Goal: Task Accomplishment & Management: Use online tool/utility

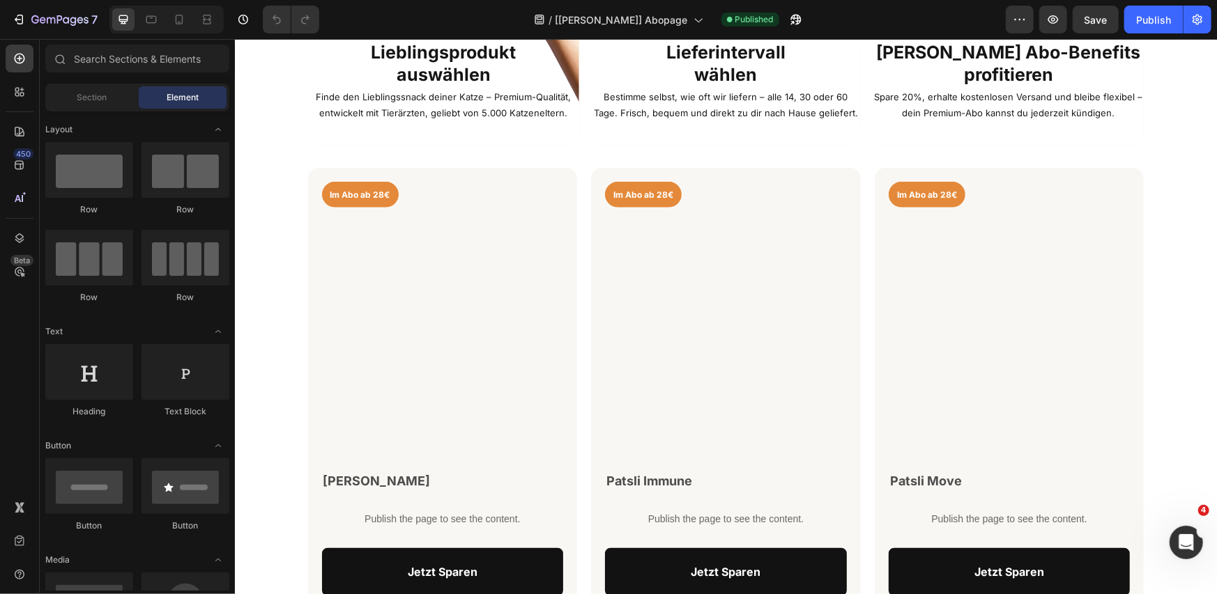
scroll to position [697, 0]
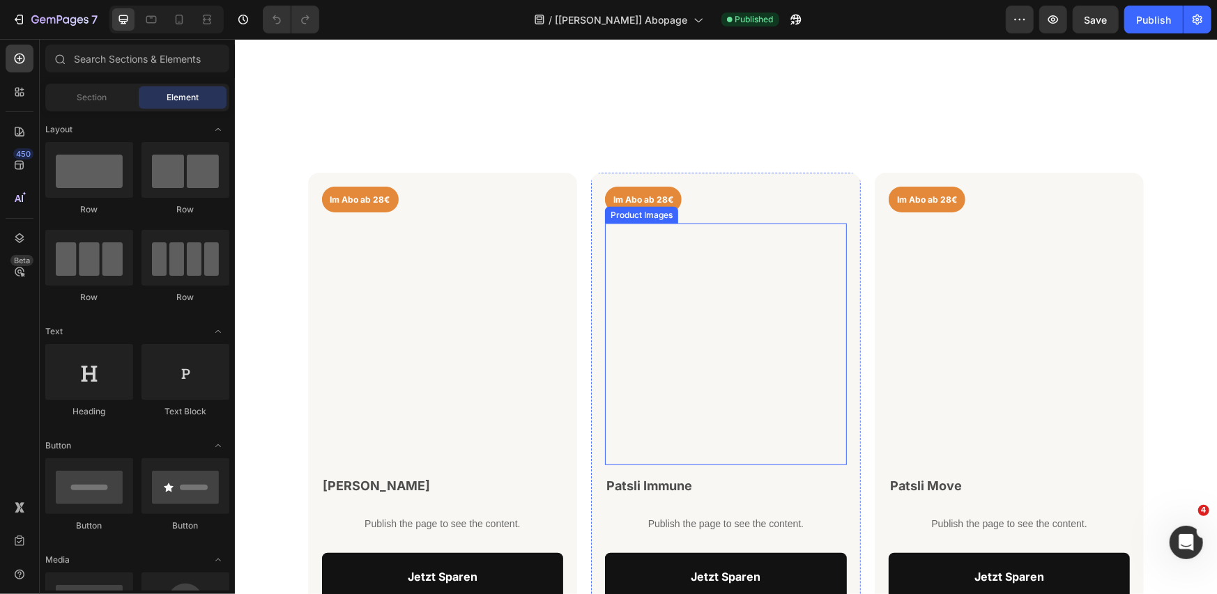
scroll to position [929, 0]
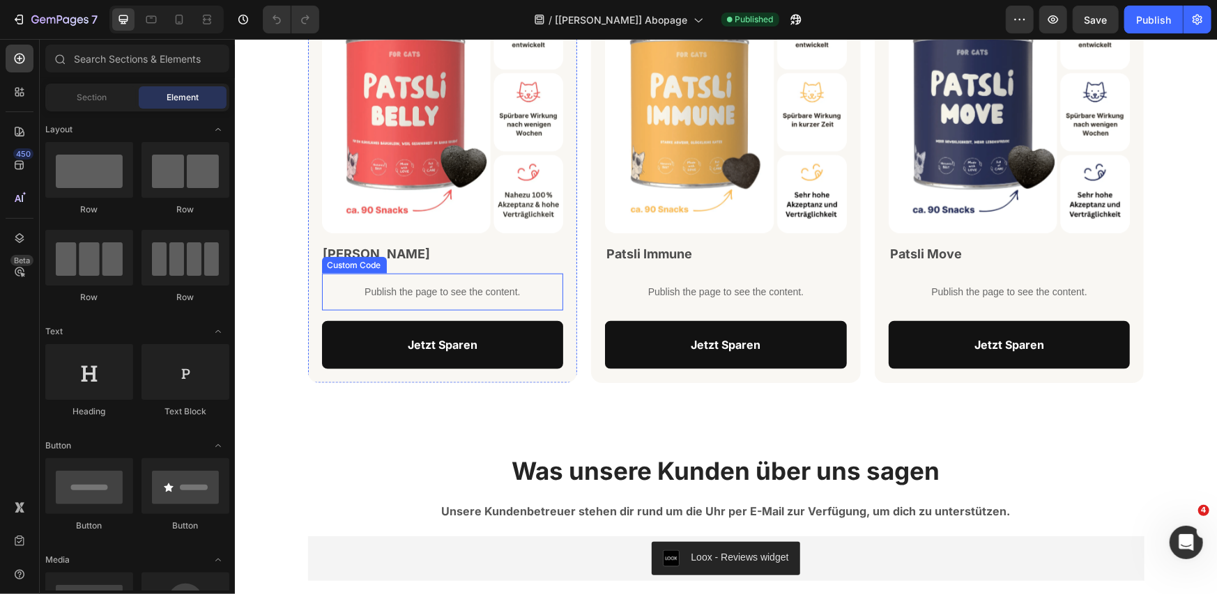
click at [439, 291] on p "Publish the page to see the content." at bounding box center [442, 291] width 242 height 15
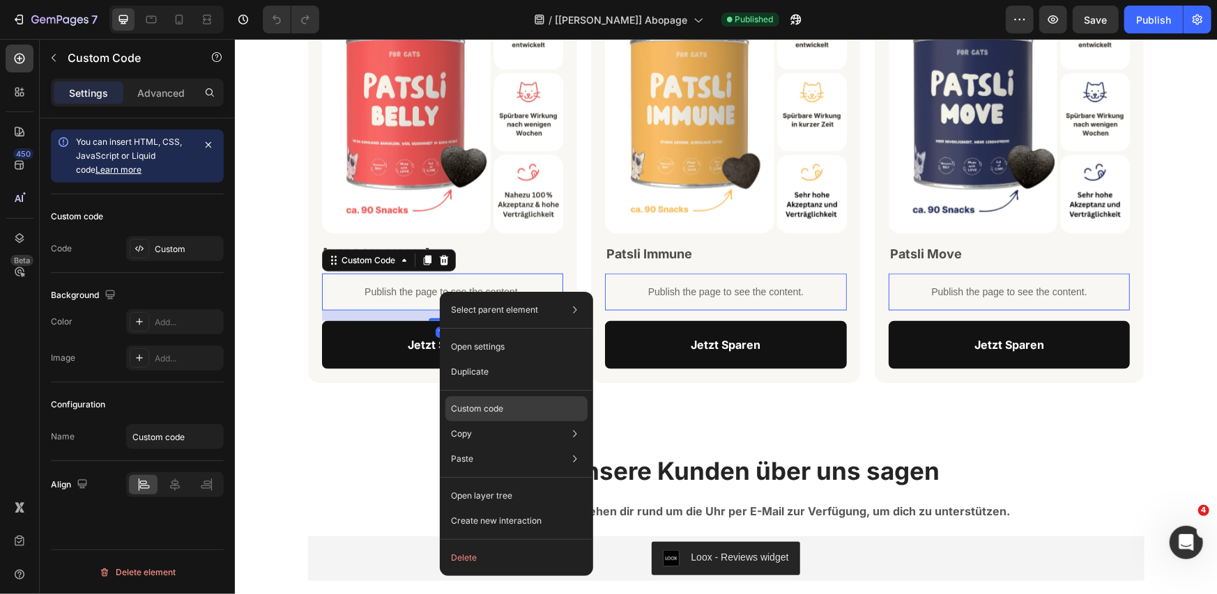
click at [502, 410] on p "Custom code" at bounding box center [477, 409] width 52 height 13
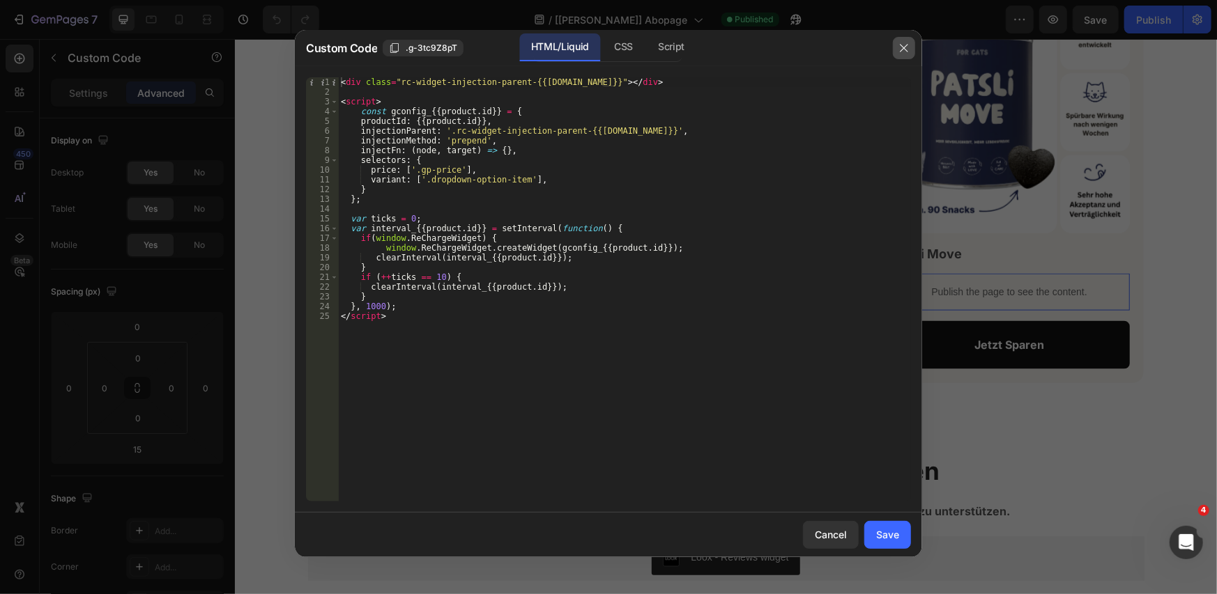
click at [895, 51] on button "button" at bounding box center [904, 48] width 22 height 22
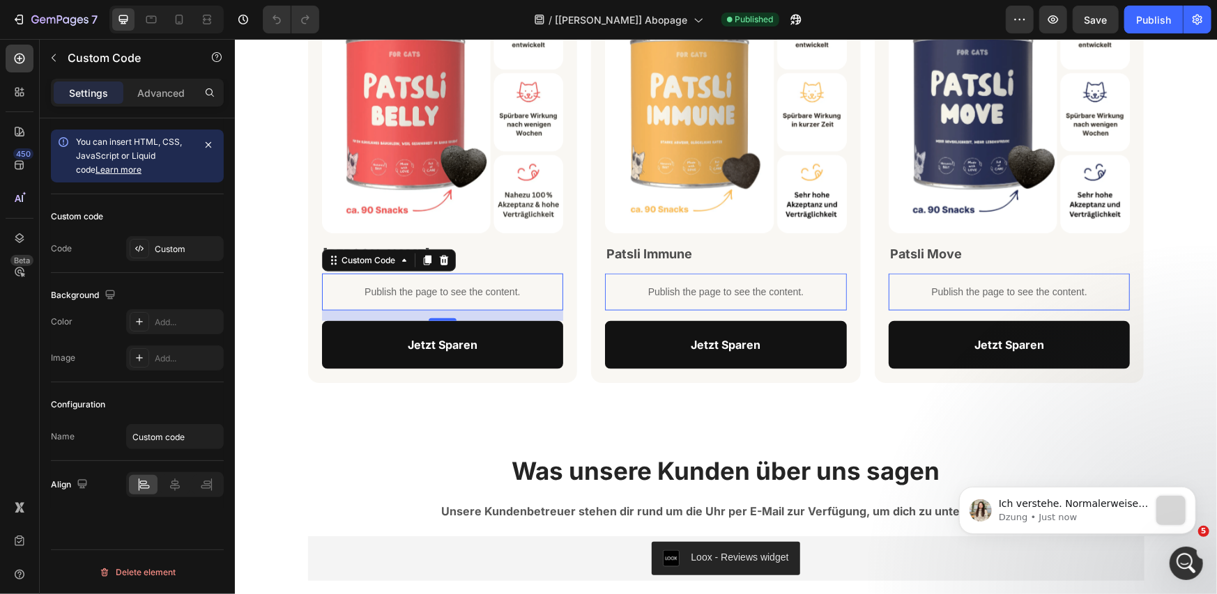
scroll to position [0, 0]
click at [127, 65] on p "Custom Code" at bounding box center [127, 57] width 118 height 17
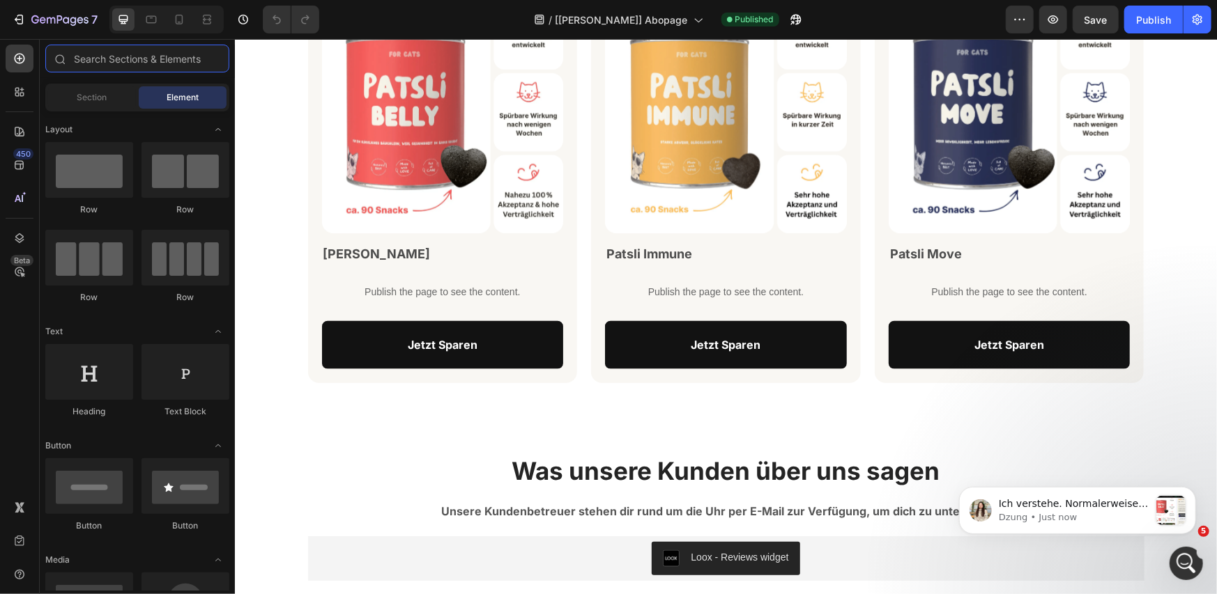
click at [127, 65] on input "text" at bounding box center [137, 59] width 184 height 28
click at [22, 98] on icon at bounding box center [20, 92] width 14 height 14
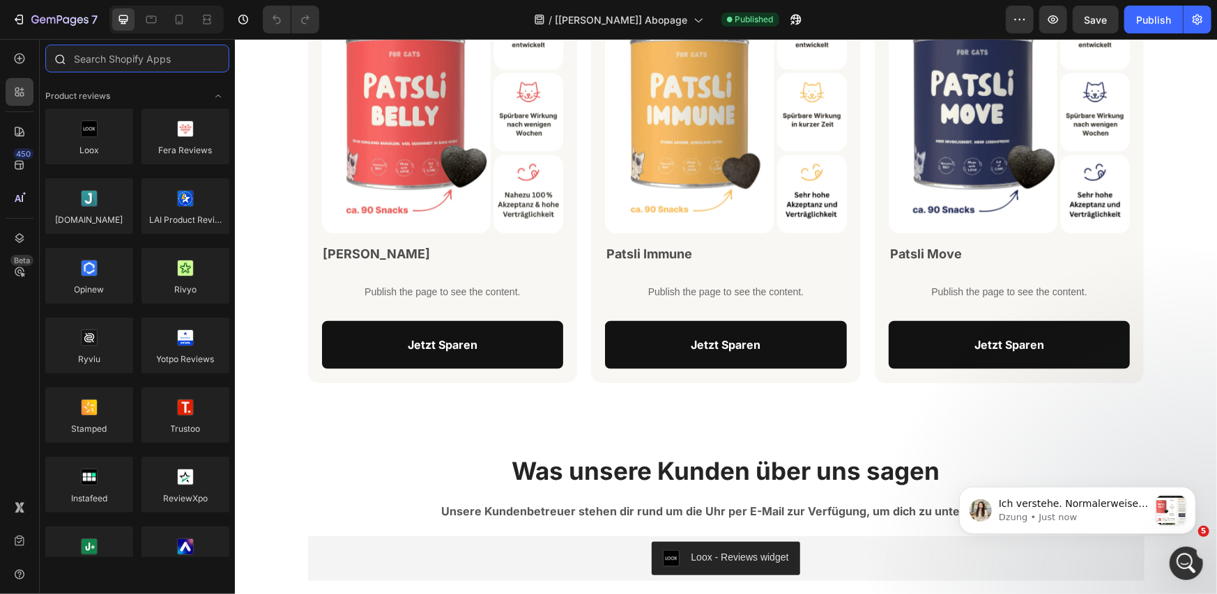
click at [121, 56] on input "text" at bounding box center [137, 59] width 184 height 28
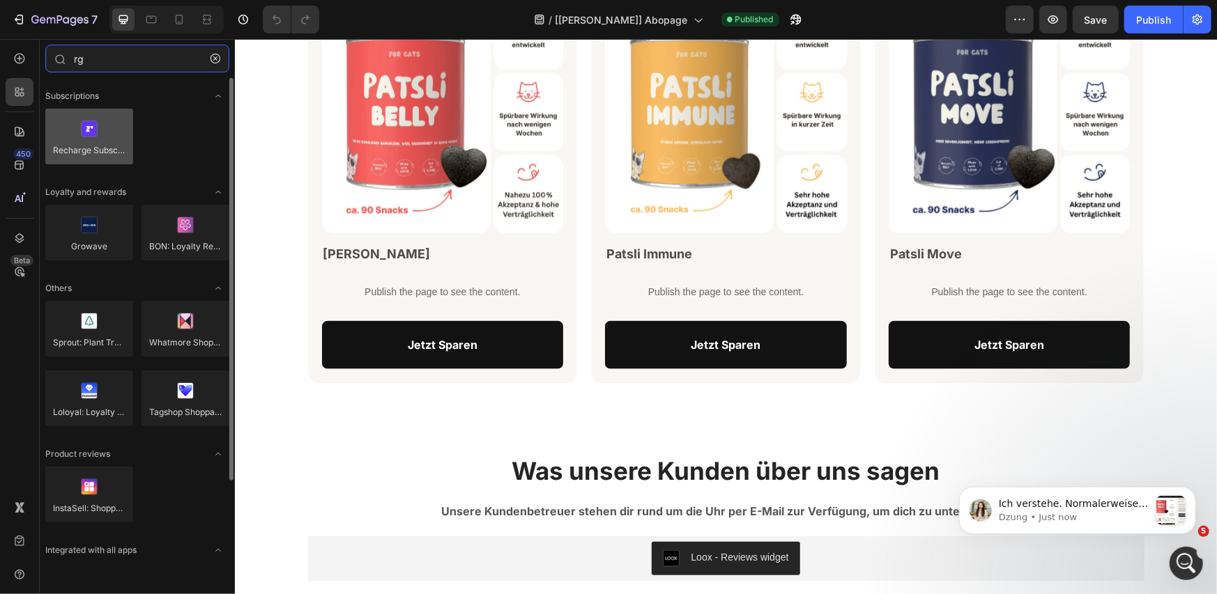
type input "rg"
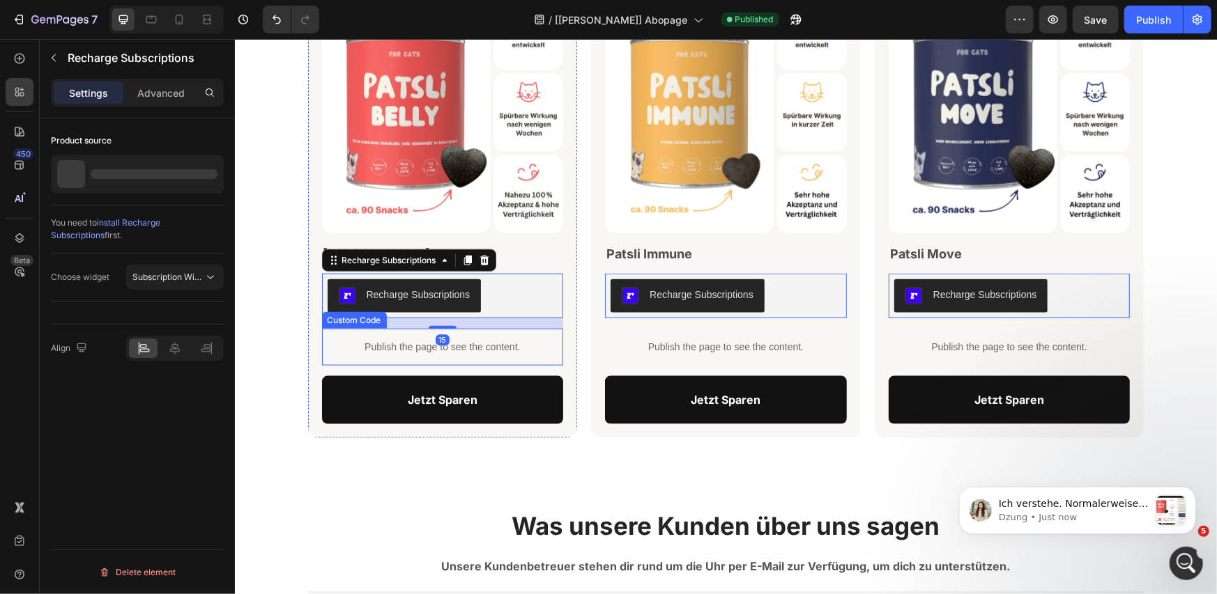
click at [410, 352] on p "Publish the page to see the content." at bounding box center [442, 346] width 242 height 15
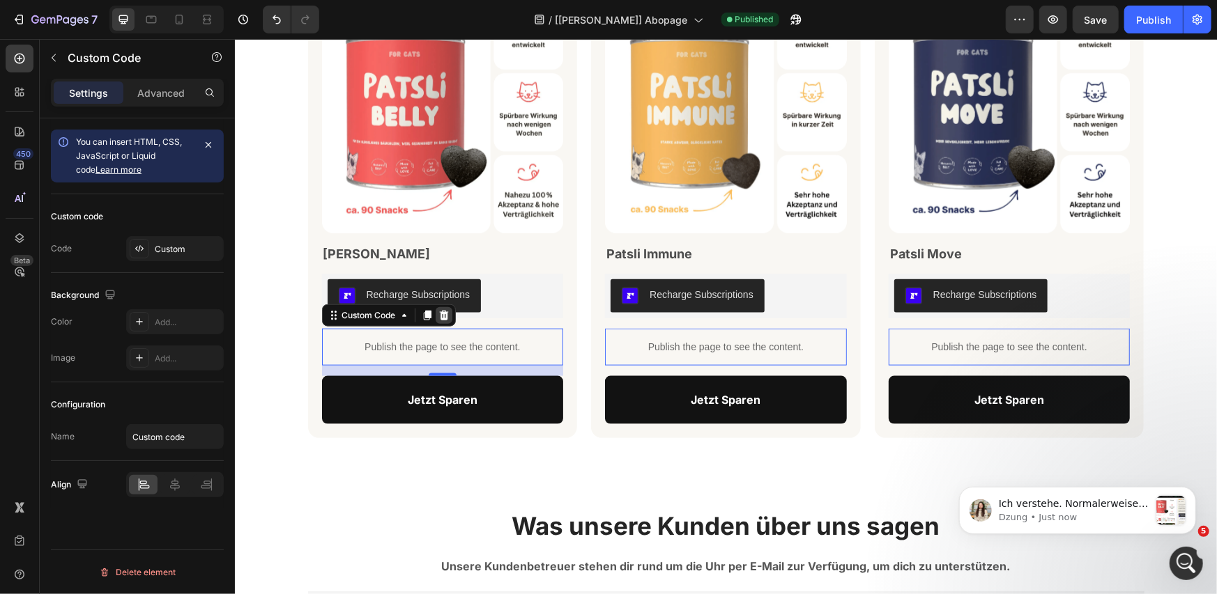
click at [443, 317] on icon at bounding box center [443, 314] width 11 height 11
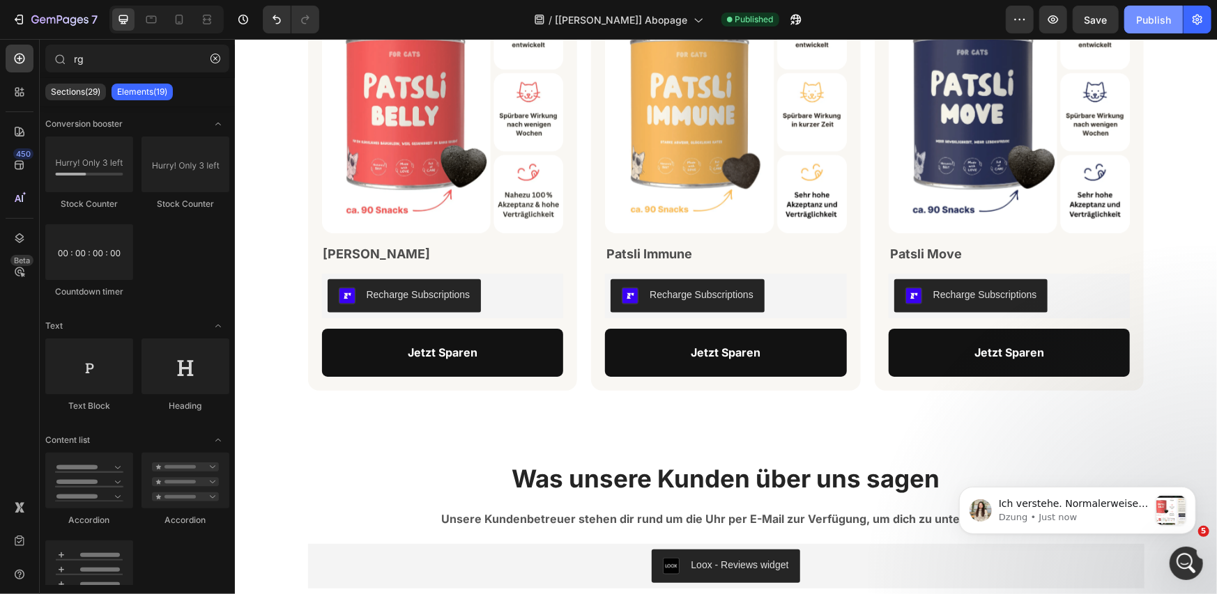
click at [1146, 22] on div "Publish" at bounding box center [1153, 20] width 35 height 15
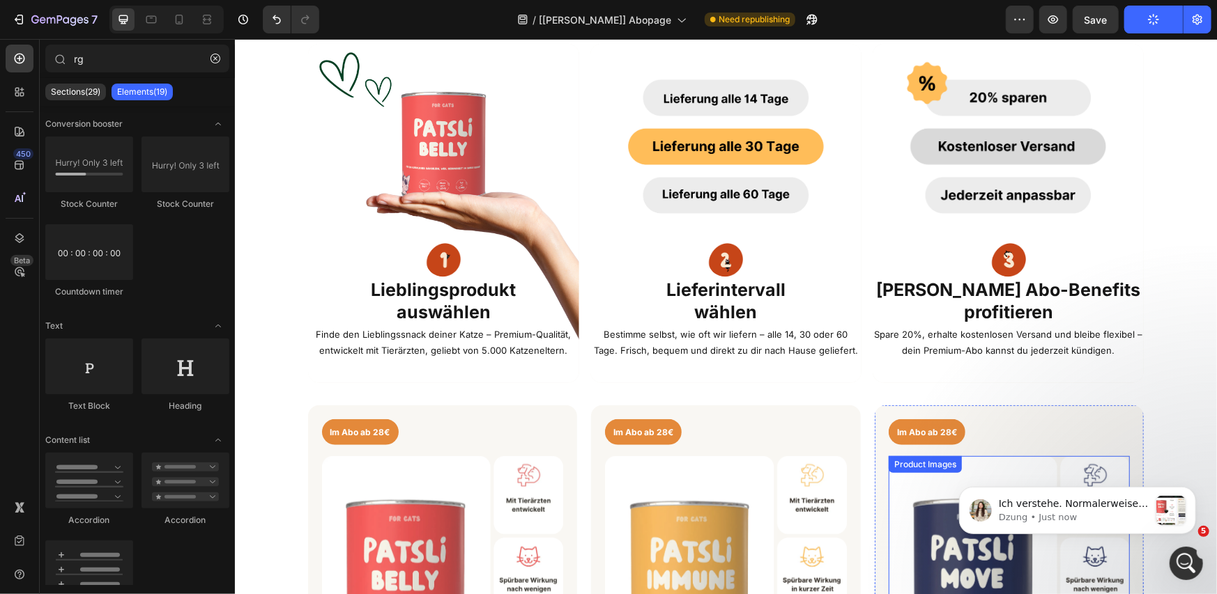
scroll to position [697, 0]
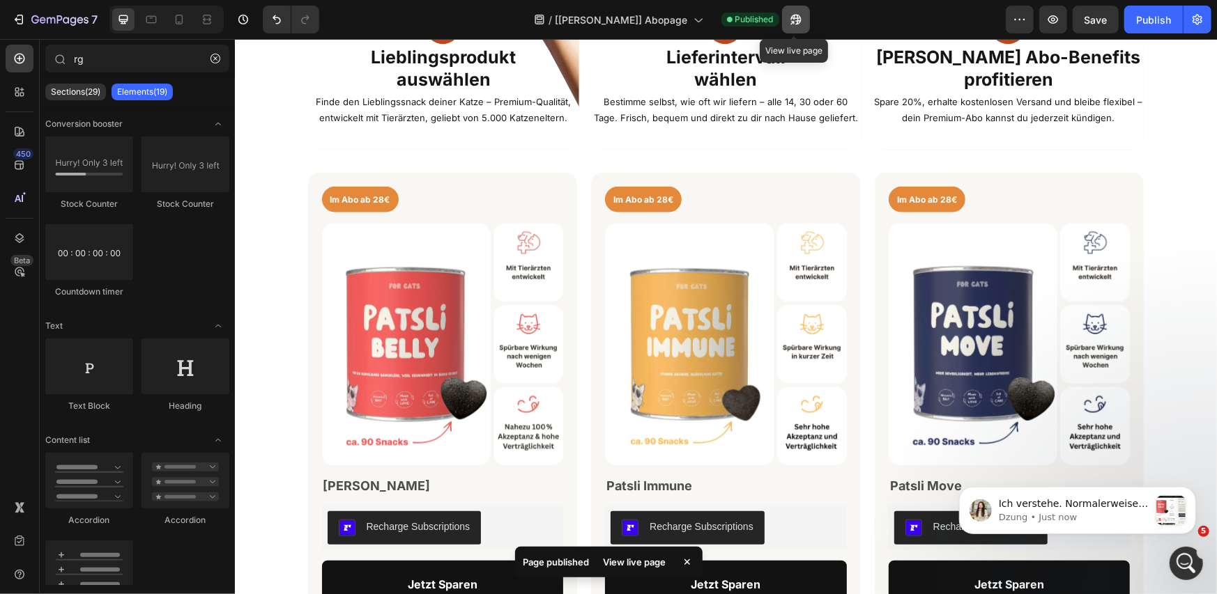
click at [799, 21] on icon "button" at bounding box center [795, 20] width 10 height 10
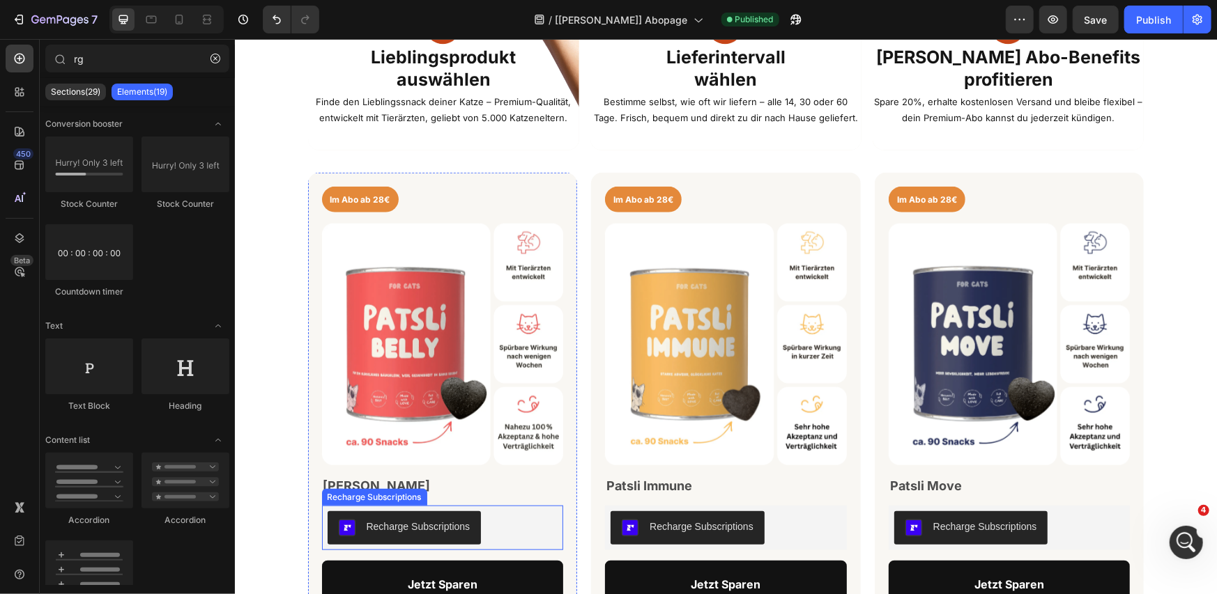
click at [496, 531] on div "Recharge Subscriptions" at bounding box center [442, 527] width 231 height 33
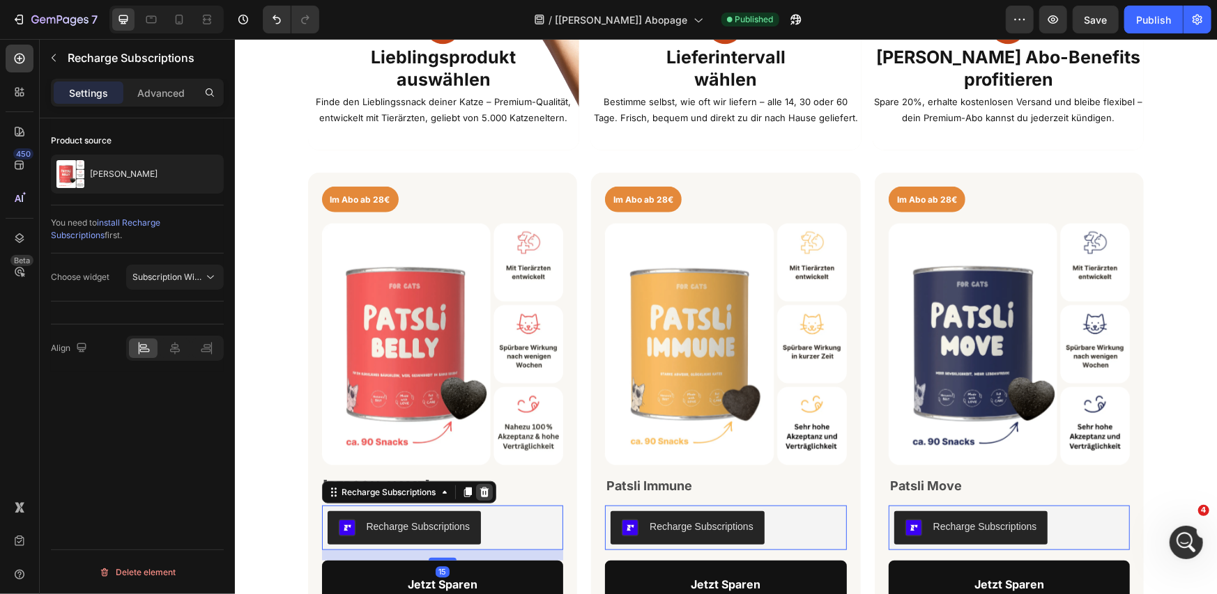
click at [479, 490] on icon at bounding box center [483, 492] width 9 height 10
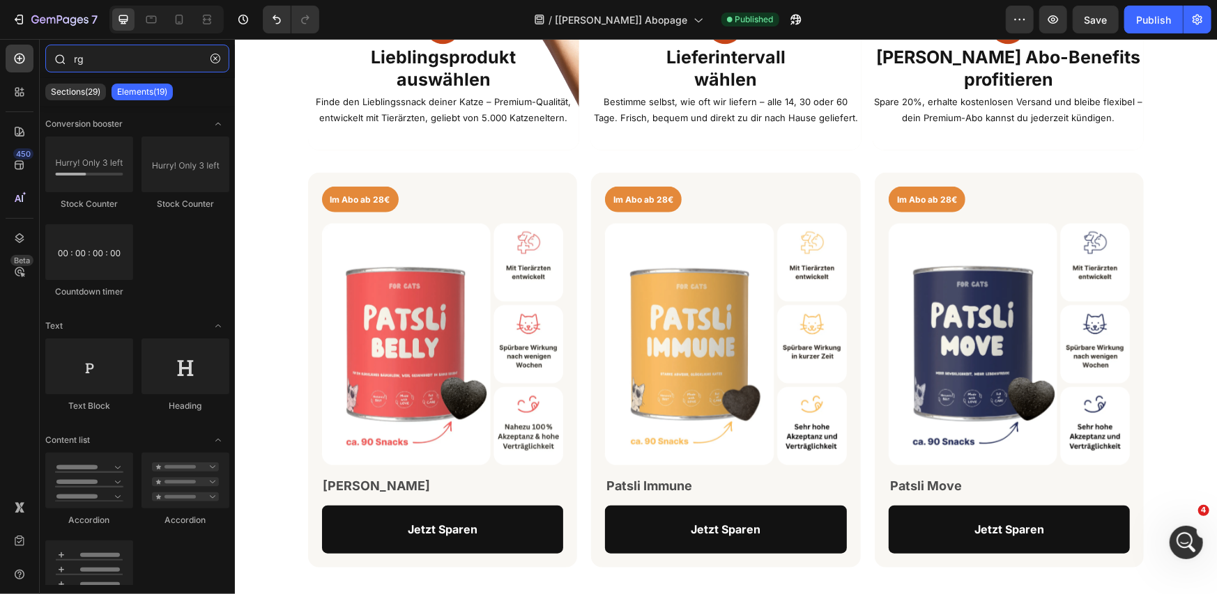
click at [105, 57] on input "rg" at bounding box center [137, 59] width 184 height 28
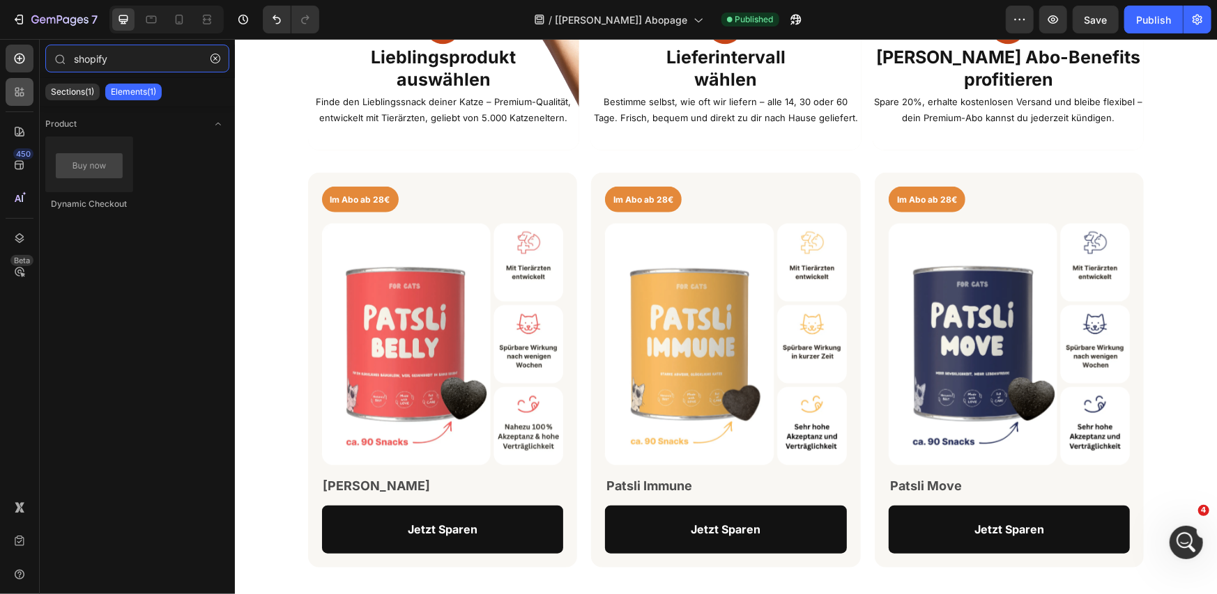
type input "shopify"
click at [21, 93] on icon at bounding box center [22, 95] width 4 height 4
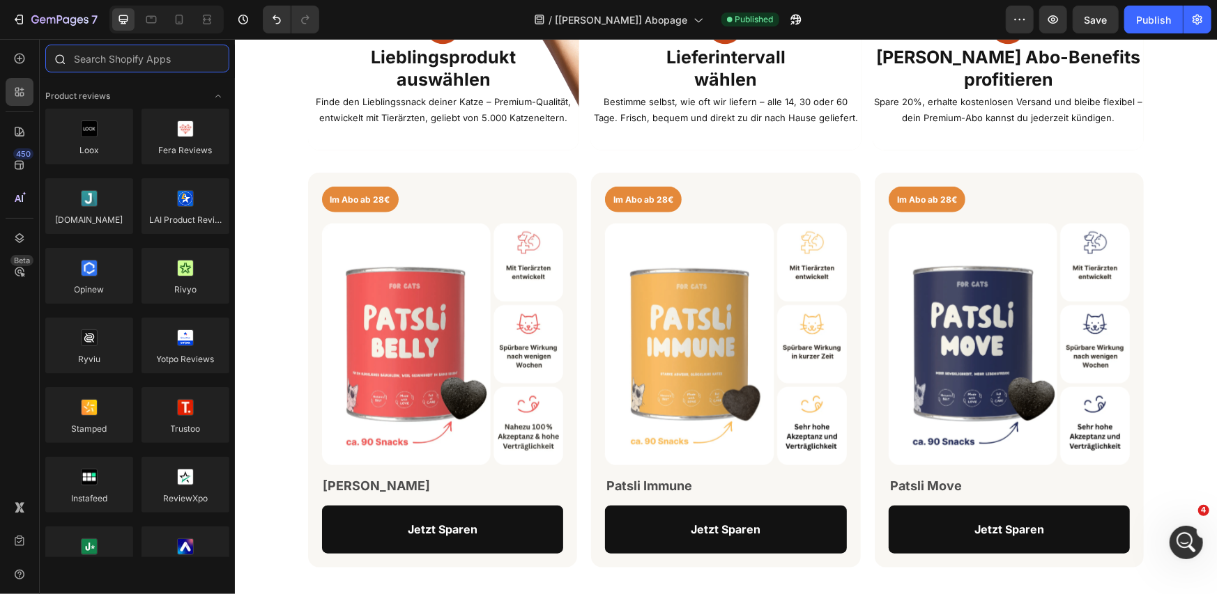
click at [121, 59] on input "text" at bounding box center [137, 59] width 184 height 28
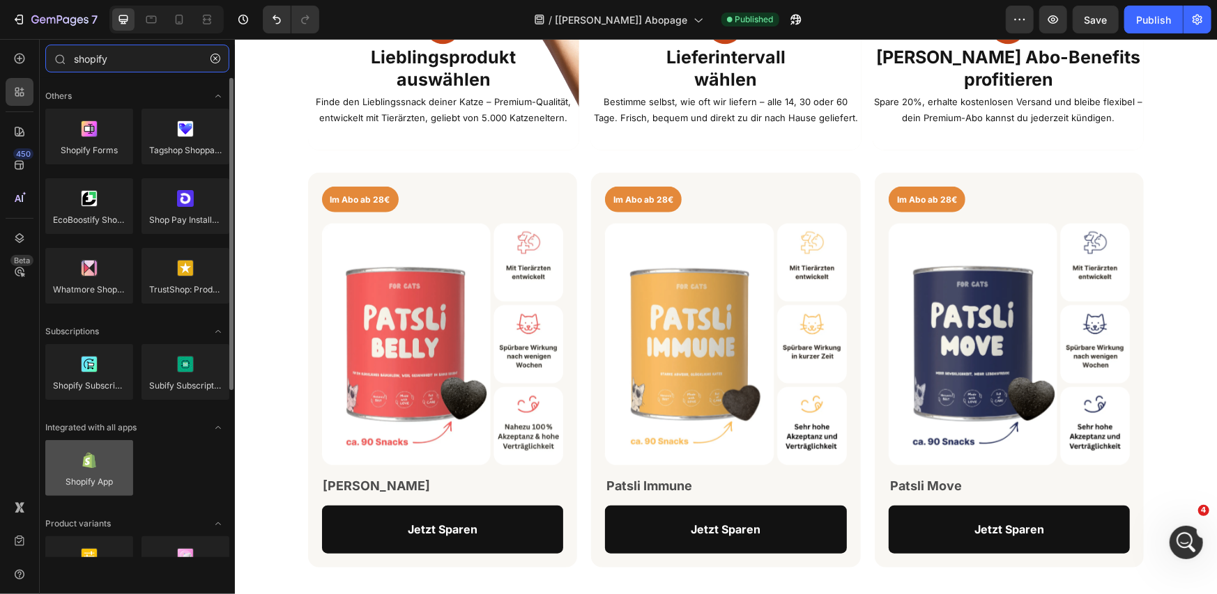
type input "shopify"
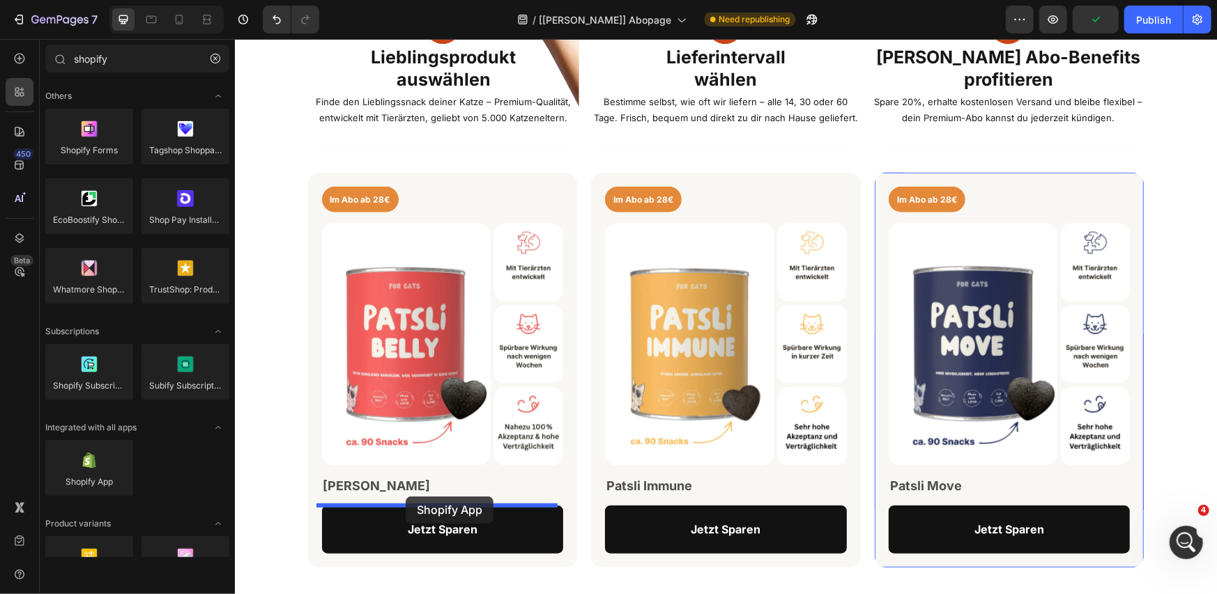
drag, startPoint x: 334, startPoint y: 516, endPoint x: 405, endPoint y: 496, distance: 73.7
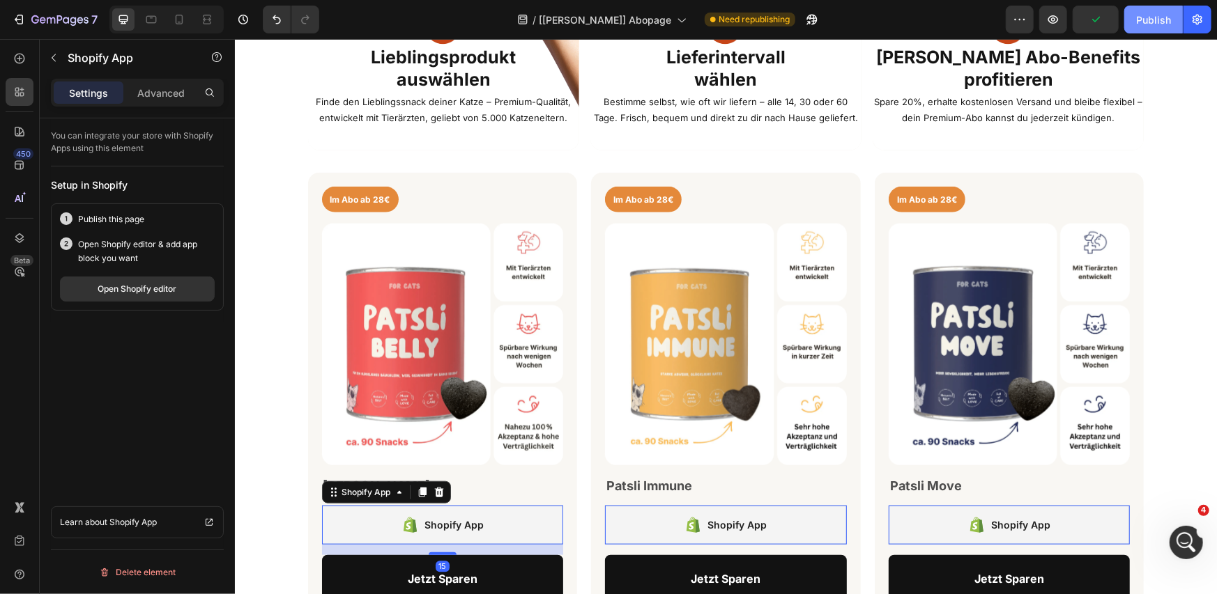
click at [1143, 26] on div "Publish" at bounding box center [1153, 20] width 35 height 15
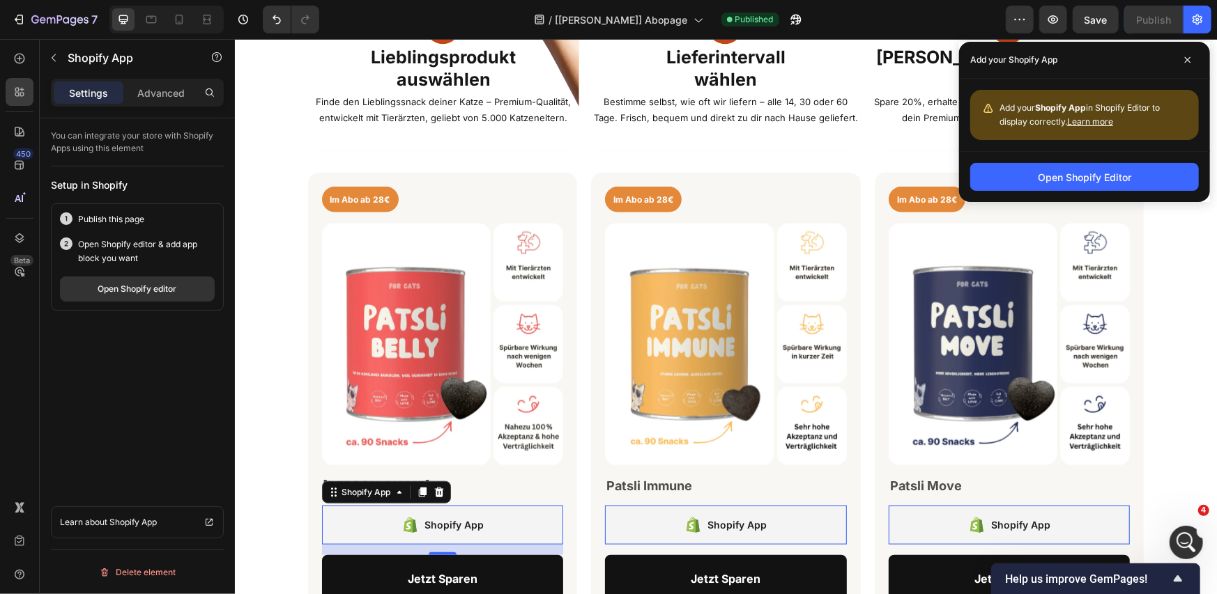
click at [998, 169] on button "Open Shopify Editor" at bounding box center [1084, 177] width 229 height 28
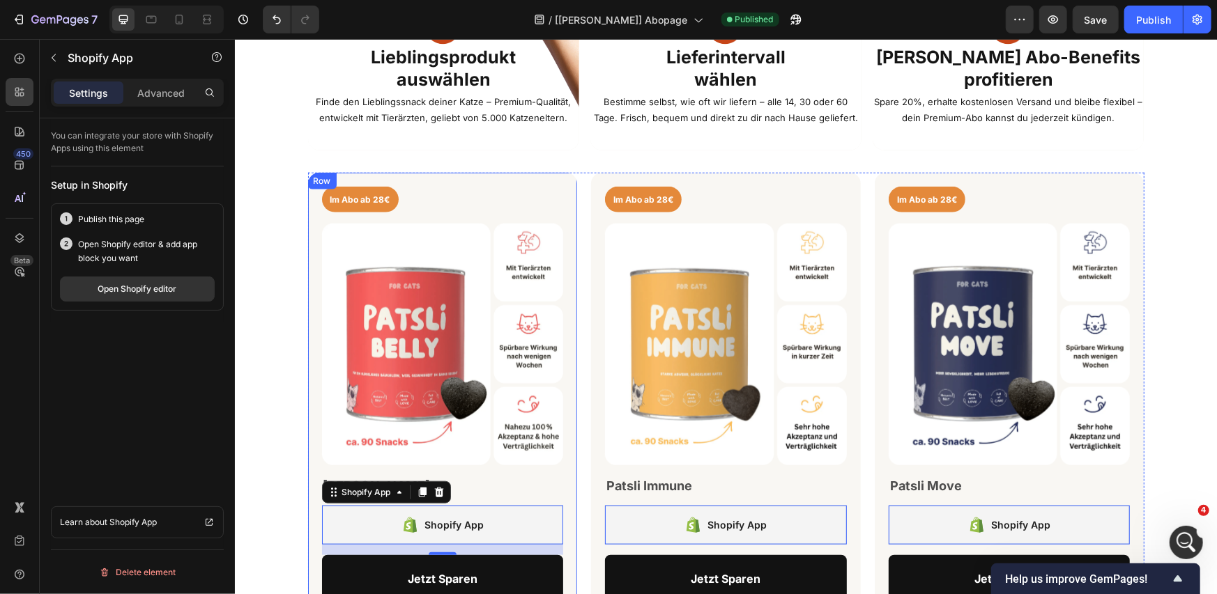
click at [575, 218] on div "Im Abo ab 28€ Product Badge Product Images Patsli Belly Product Title Shopify A…" at bounding box center [725, 394] width 836 height 445
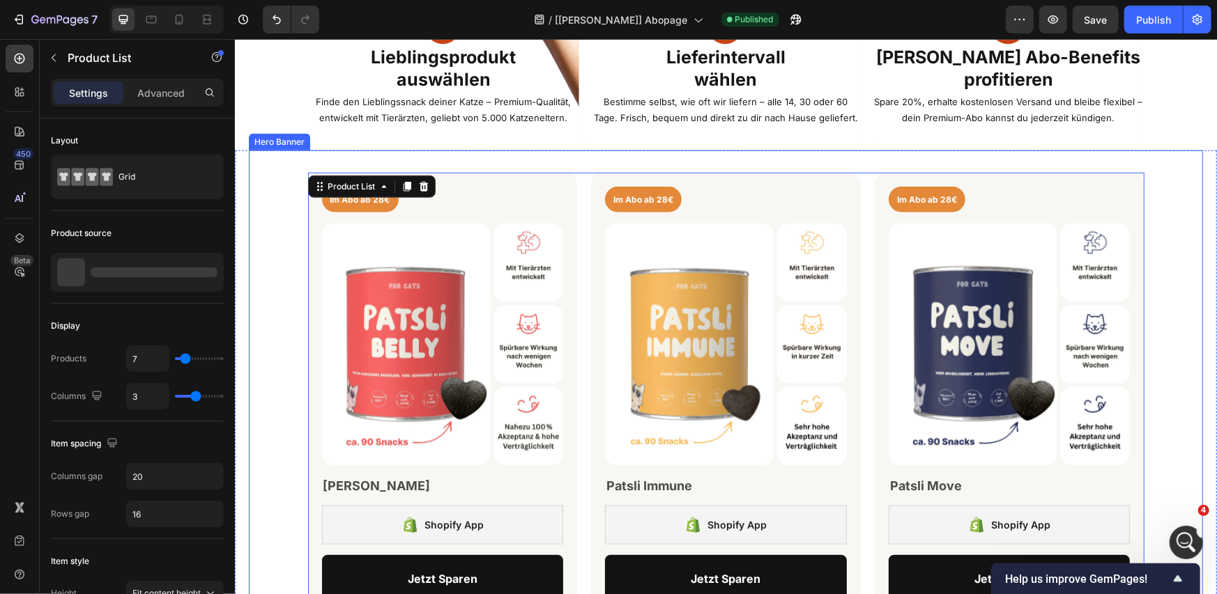
click at [433, 168] on div "Im Abo ab 28€ Product Badge Product Images Patsli Belly Product Title Shopify A…" at bounding box center [725, 394] width 836 height 489
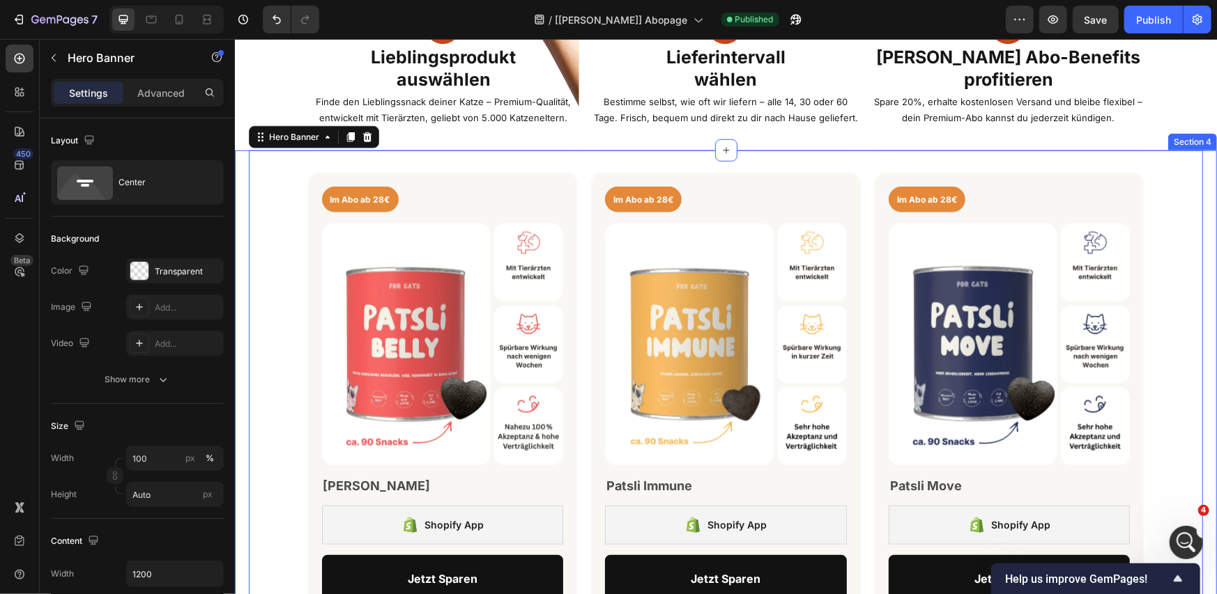
click at [241, 171] on div "Im Abo ab 28€ Product Badge Product Images Patsli Belly Product Title Shopify A…" at bounding box center [725, 394] width 982 height 489
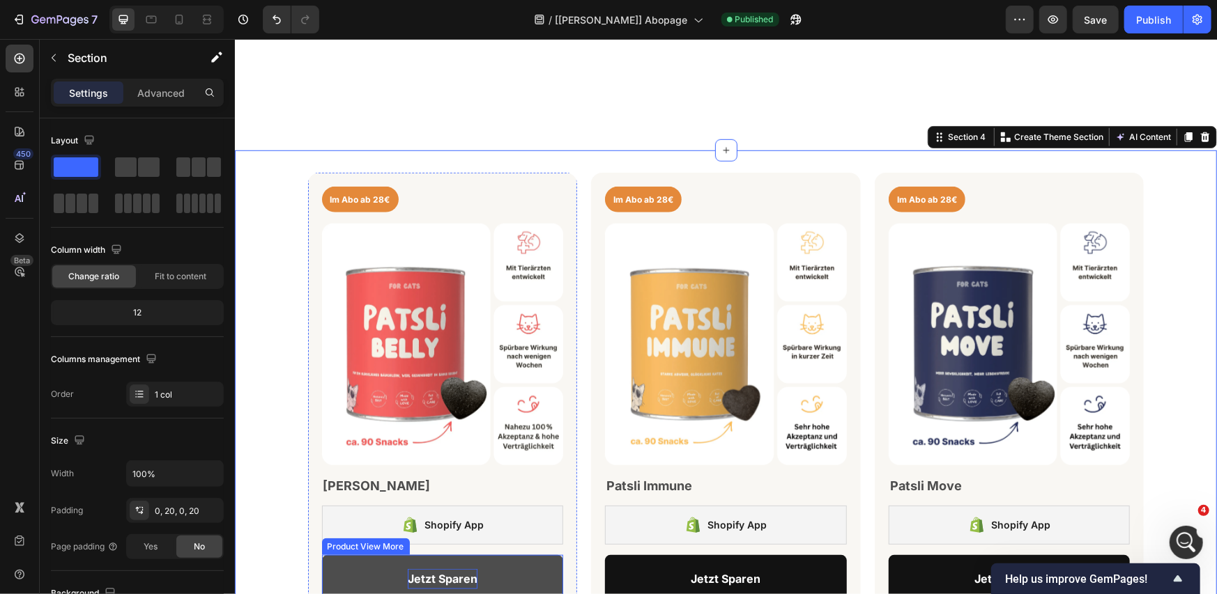
scroll to position [929, 0]
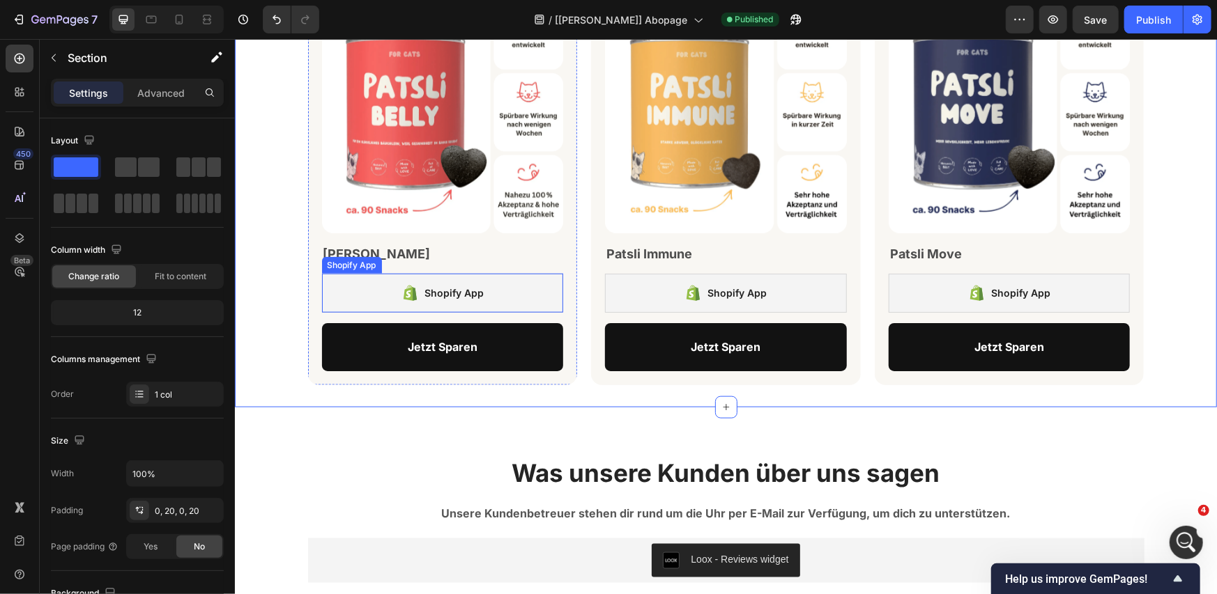
click at [439, 295] on div "Shopify App" at bounding box center [453, 292] width 59 height 17
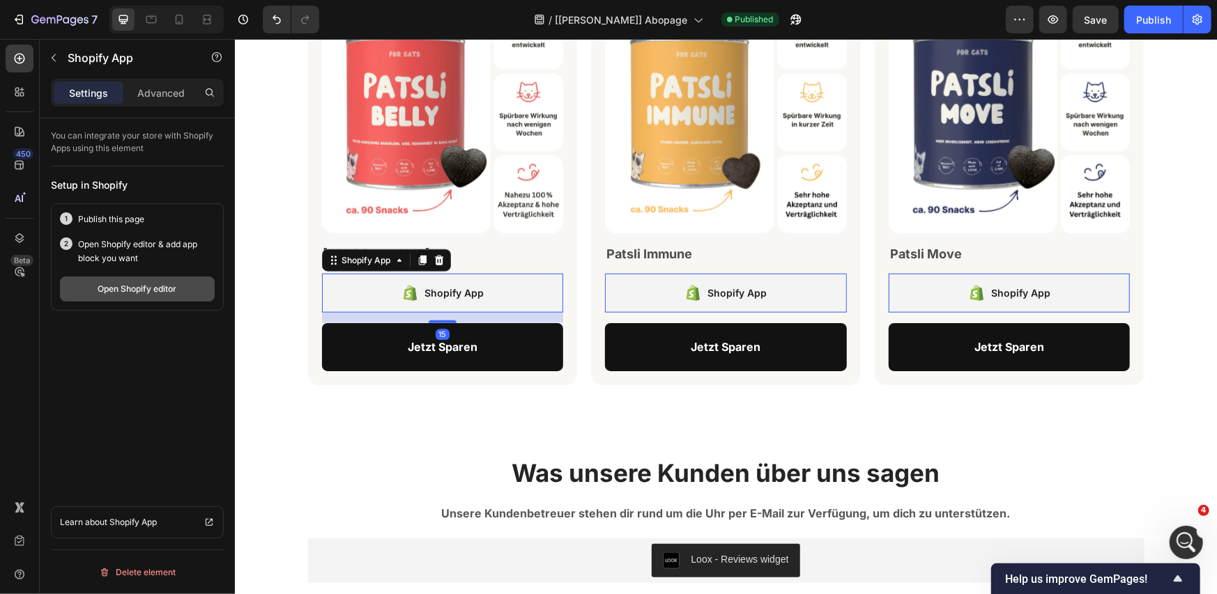
click at [137, 287] on div "Open Shopify editor" at bounding box center [137, 289] width 79 height 13
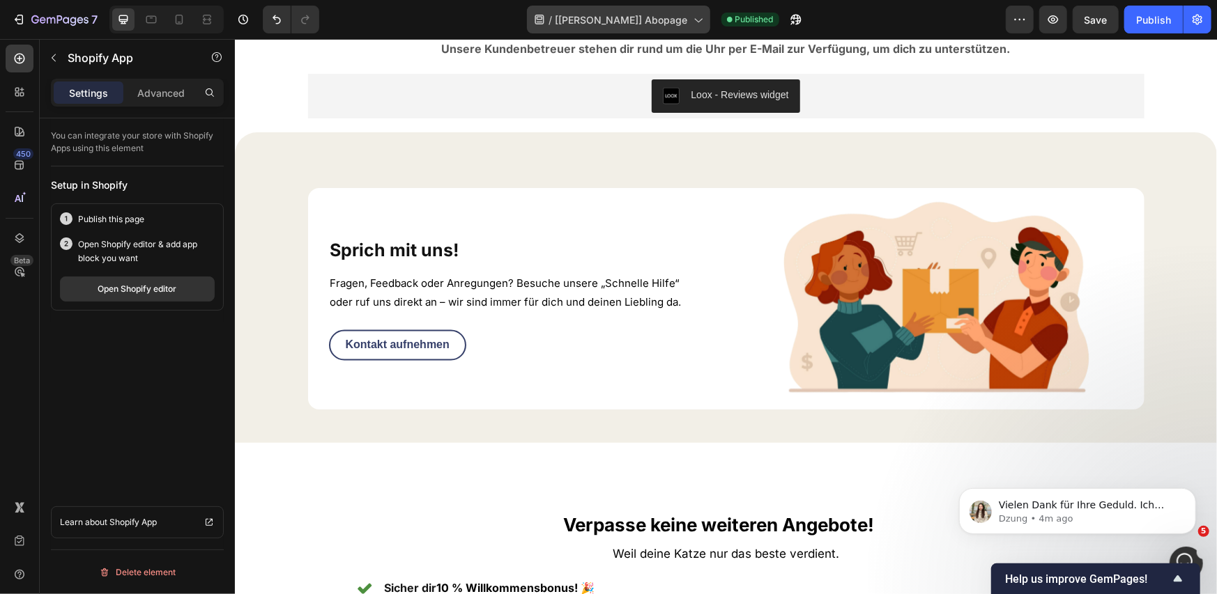
scroll to position [0, 0]
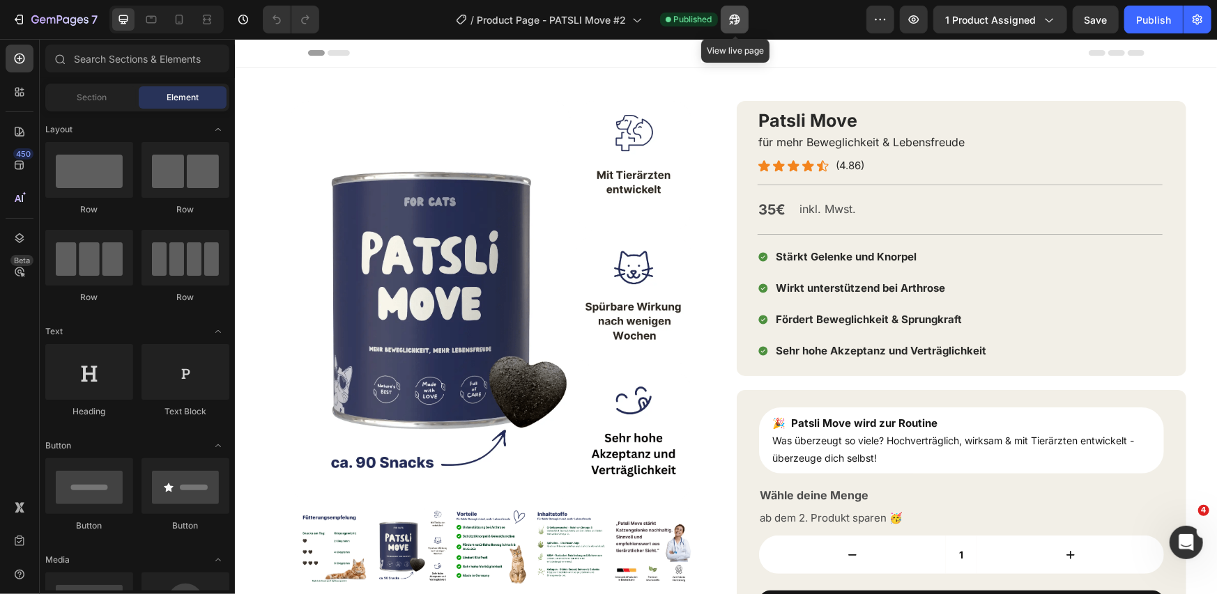
click at [727, 24] on button "button" at bounding box center [734, 20] width 28 height 28
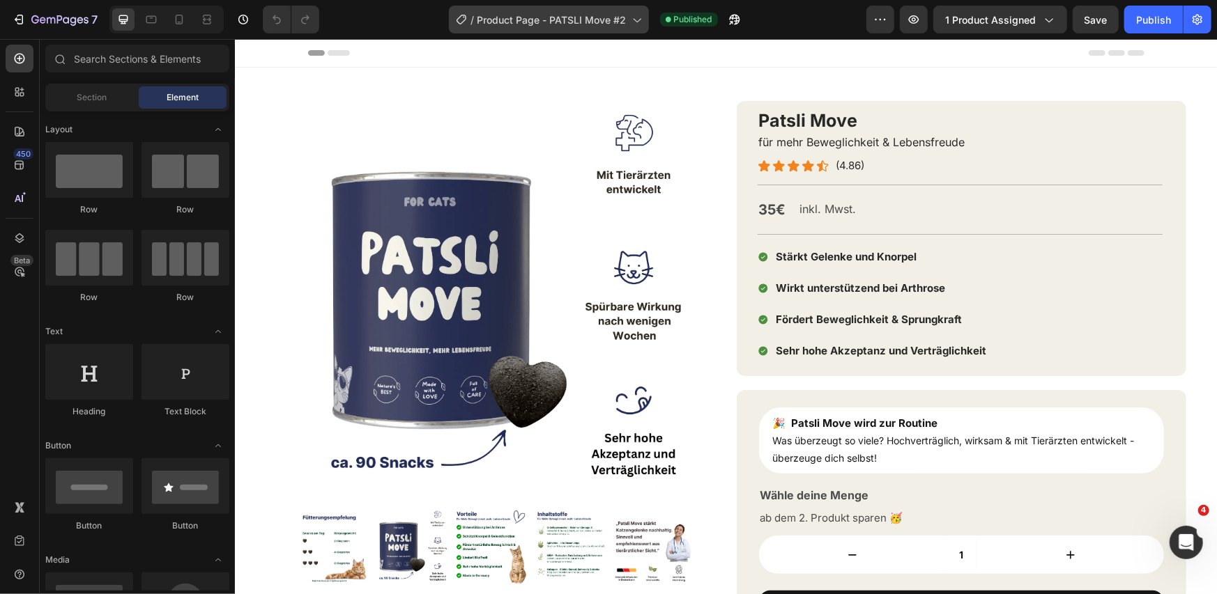
click at [504, 17] on span "Product Page - PATSLI Move #2" at bounding box center [551, 20] width 149 height 15
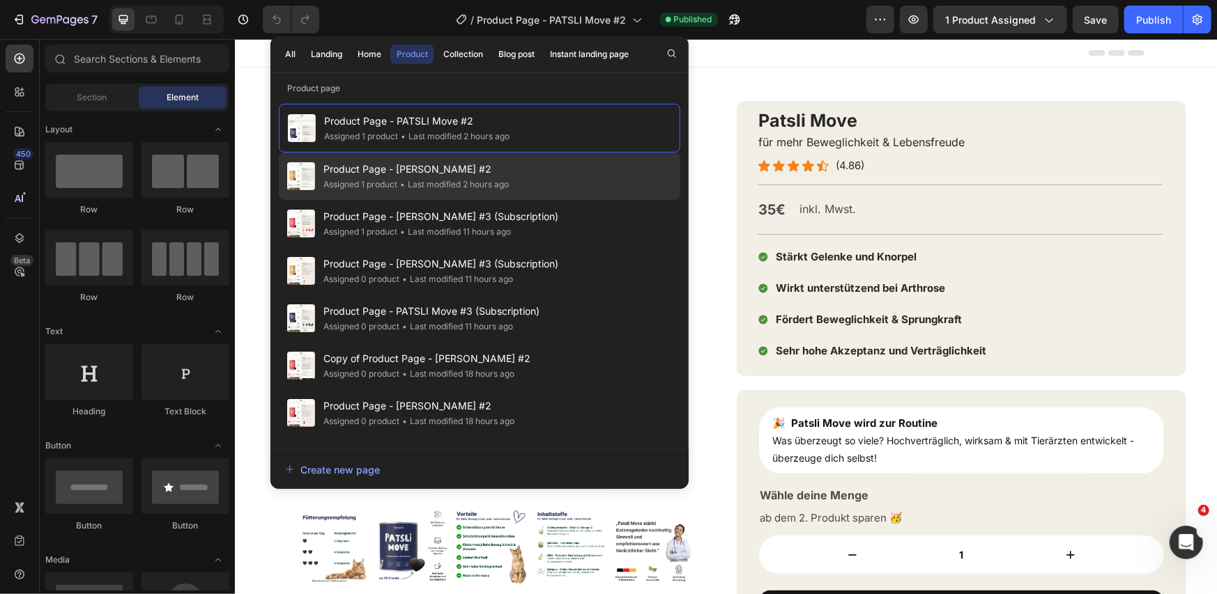
click at [504, 170] on span "Product Page - PATSLI Immune #2" at bounding box center [415, 169] width 185 height 17
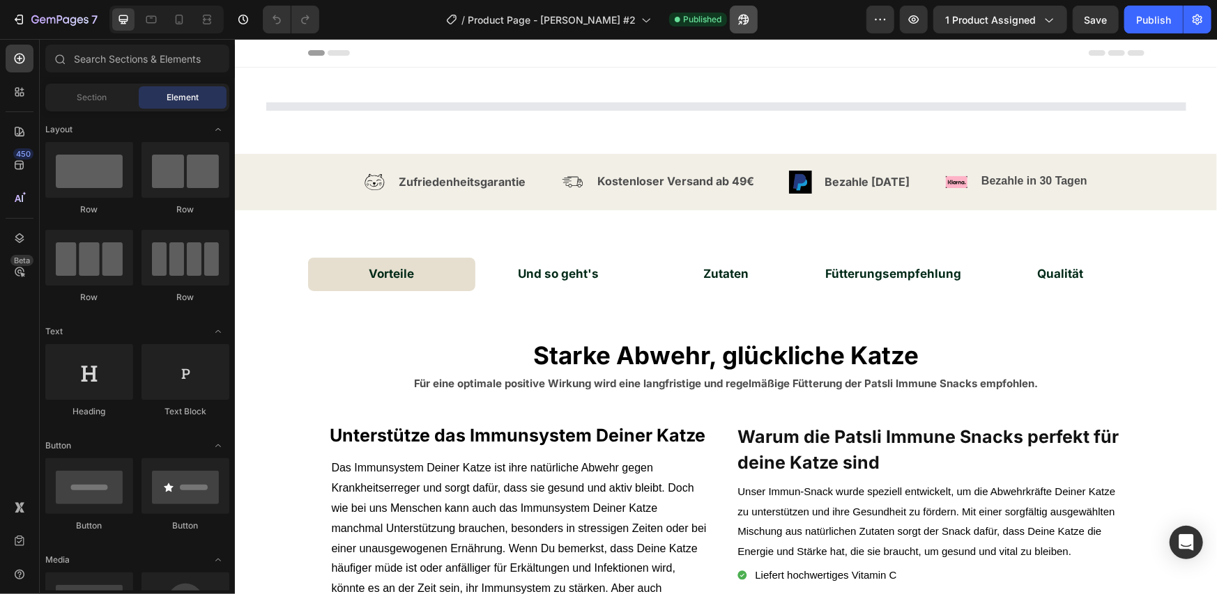
click at [741, 22] on icon "button" at bounding box center [743, 20] width 14 height 14
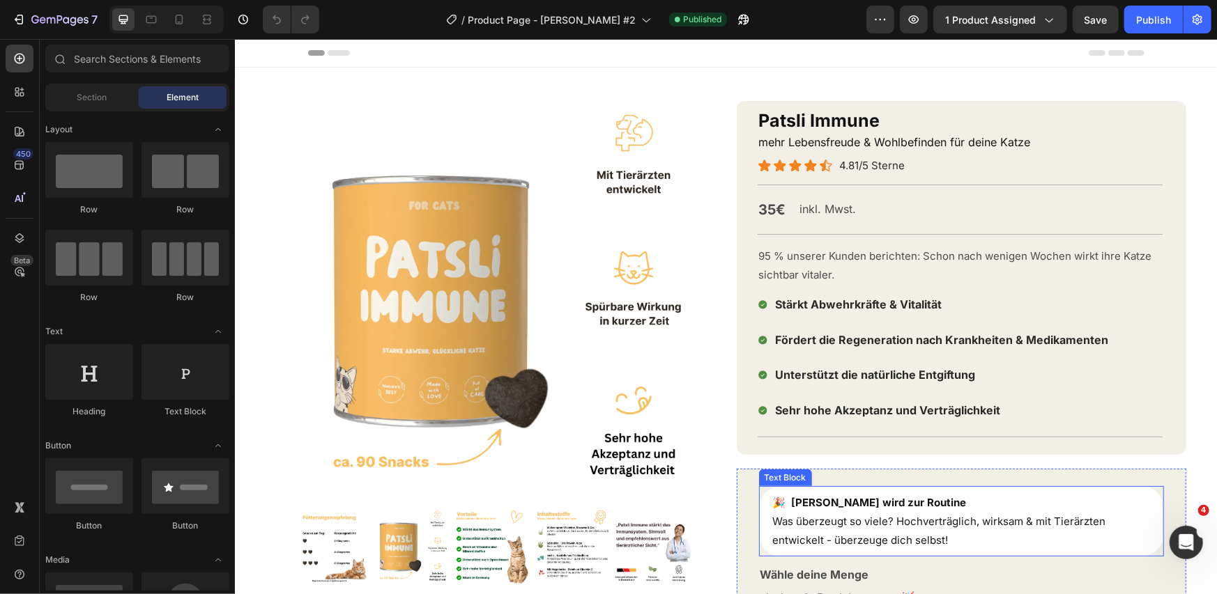
scroll to position [464, 0]
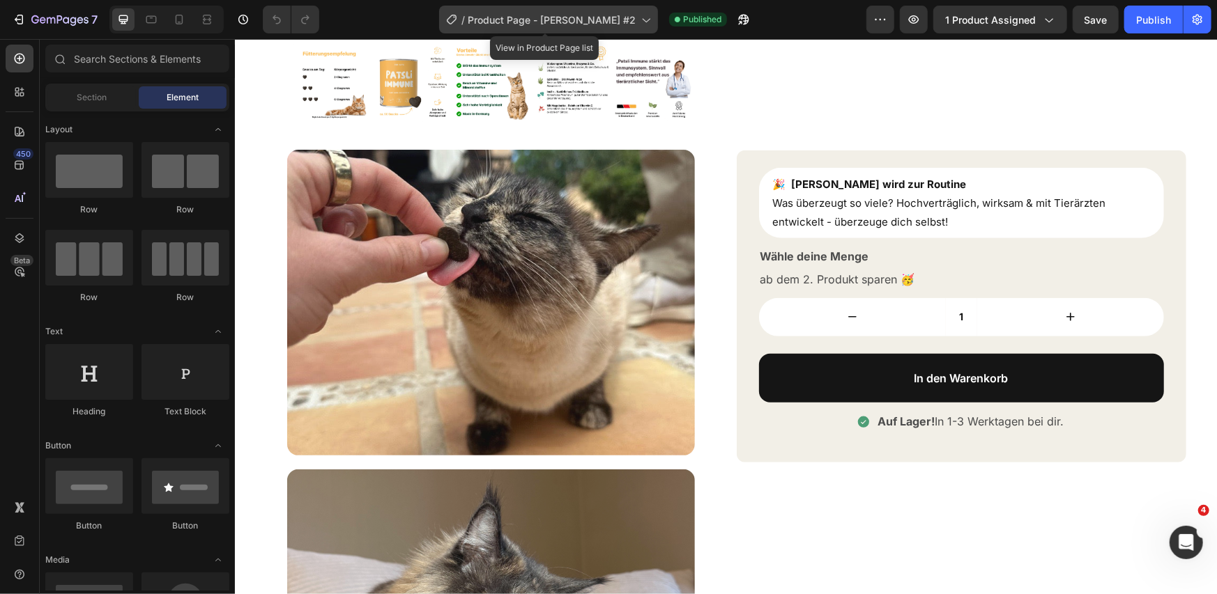
click at [523, 15] on span "Product Page - [PERSON_NAME] #2" at bounding box center [552, 20] width 168 height 15
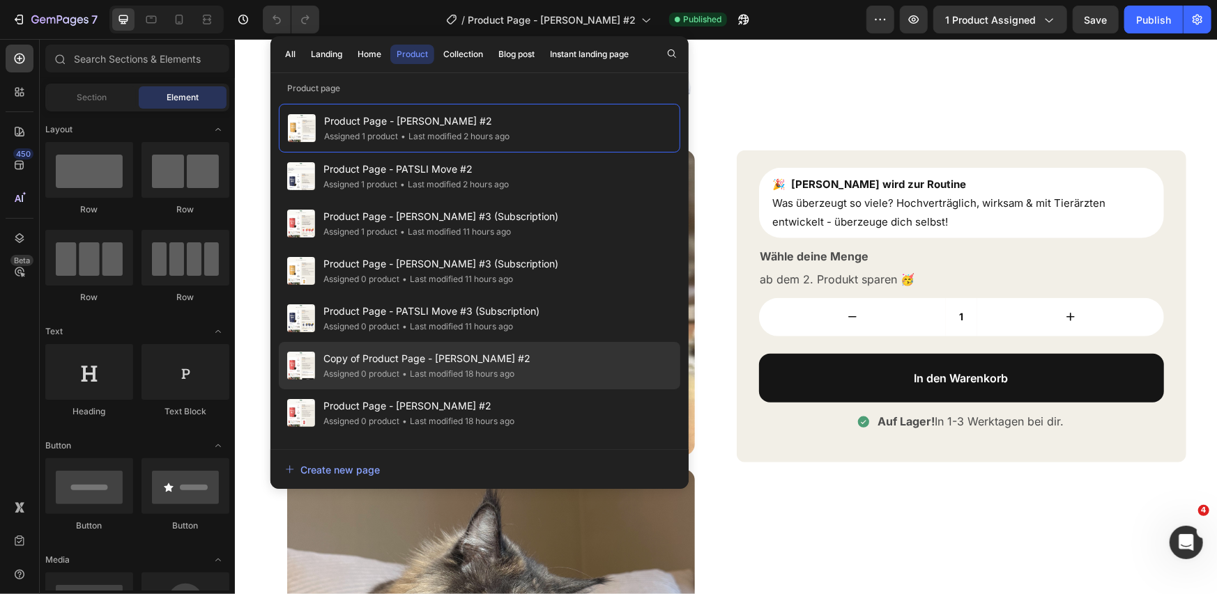
click at [464, 370] on div "• Last modified 18 hours ago" at bounding box center [456, 374] width 115 height 14
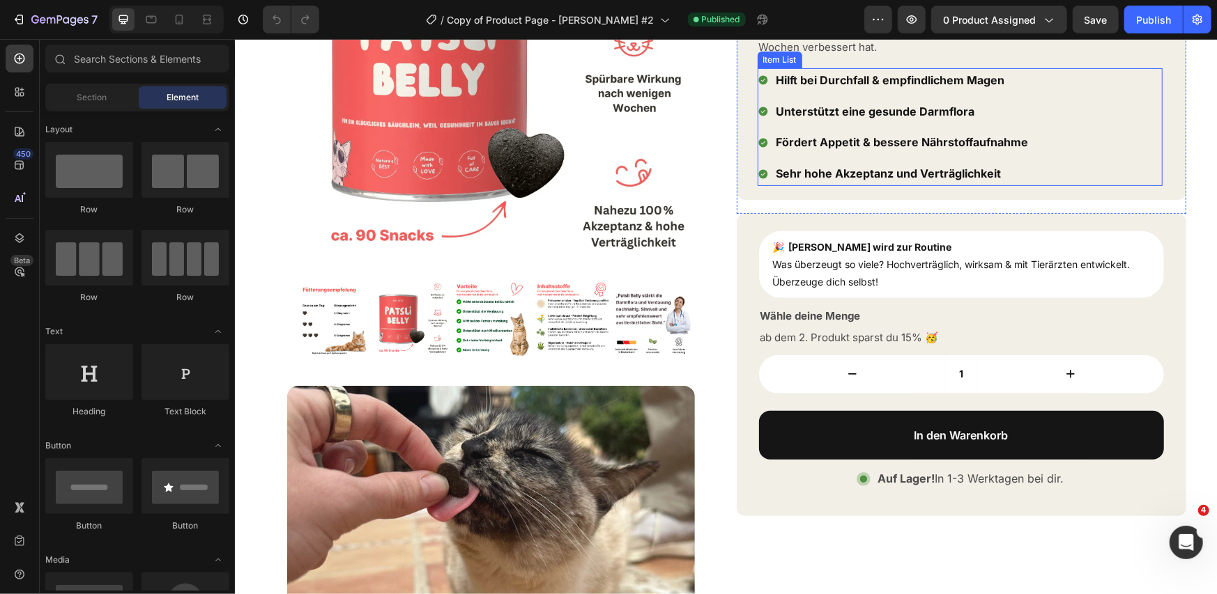
scroll to position [232, 0]
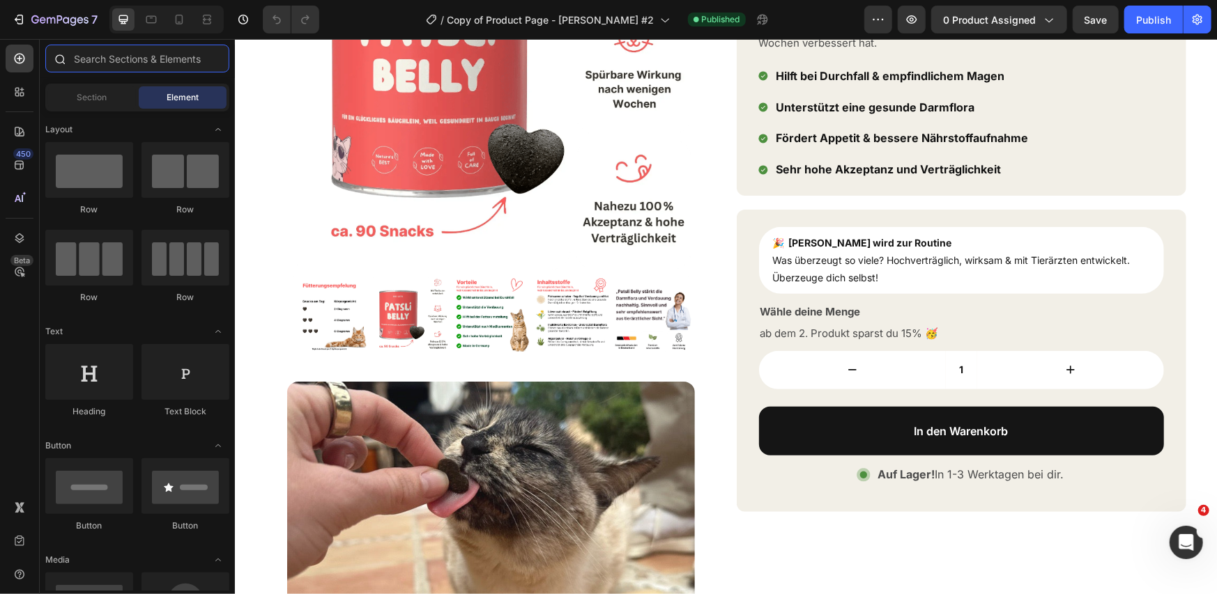
click at [96, 63] on input "text" at bounding box center [137, 59] width 184 height 28
click at [27, 97] on div at bounding box center [20, 92] width 28 height 28
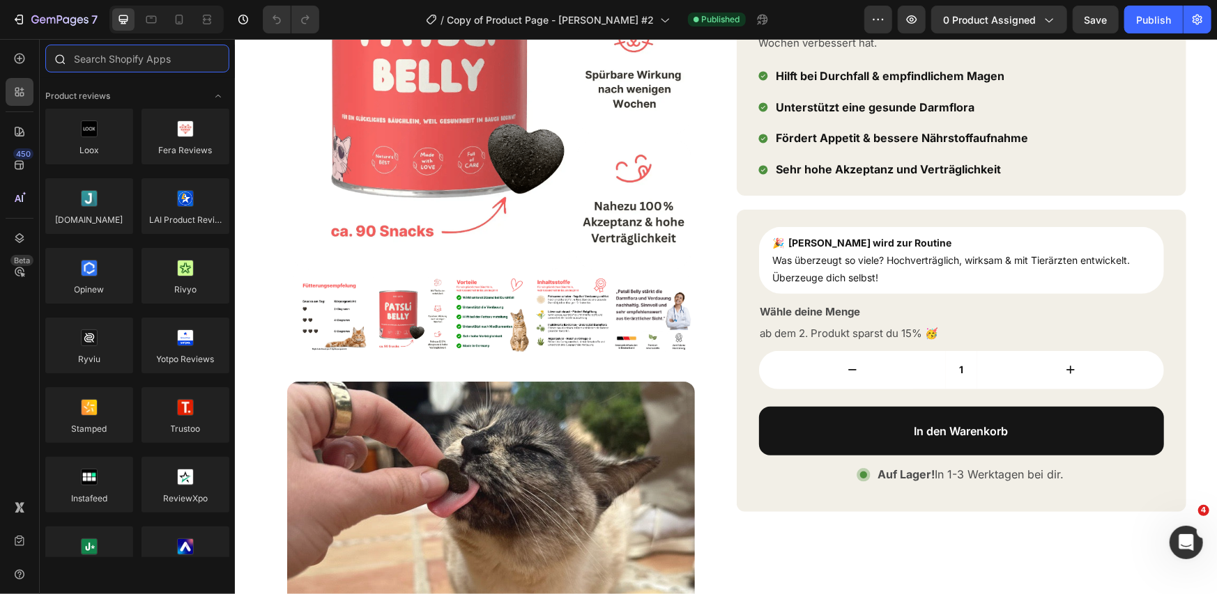
click at [105, 56] on input "text" at bounding box center [137, 59] width 184 height 28
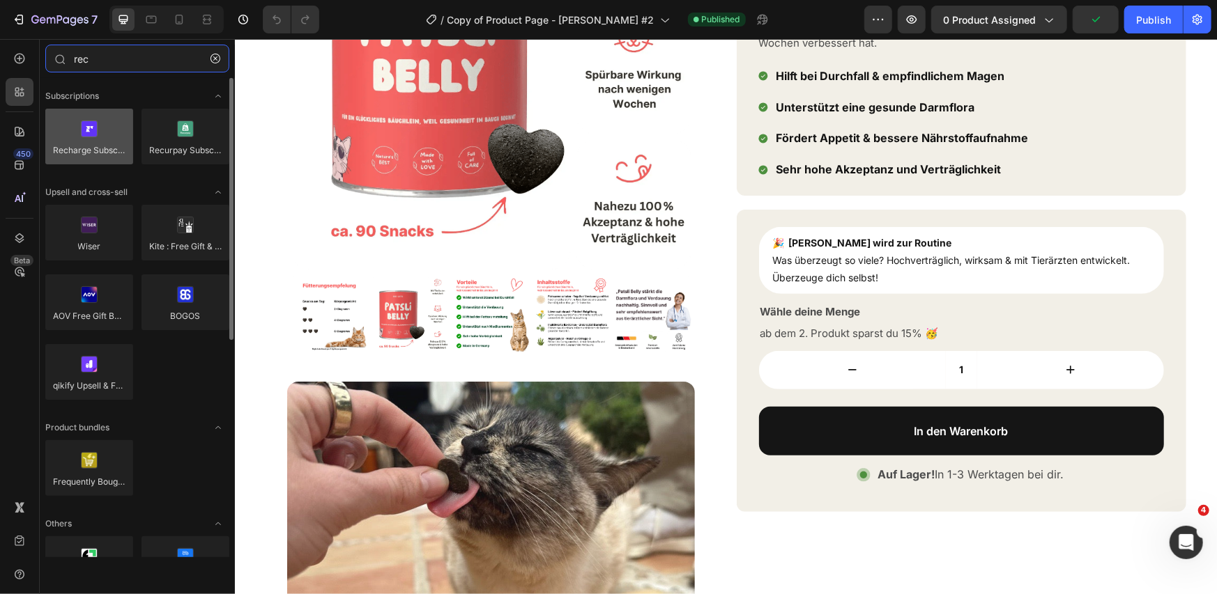
type input "rec"
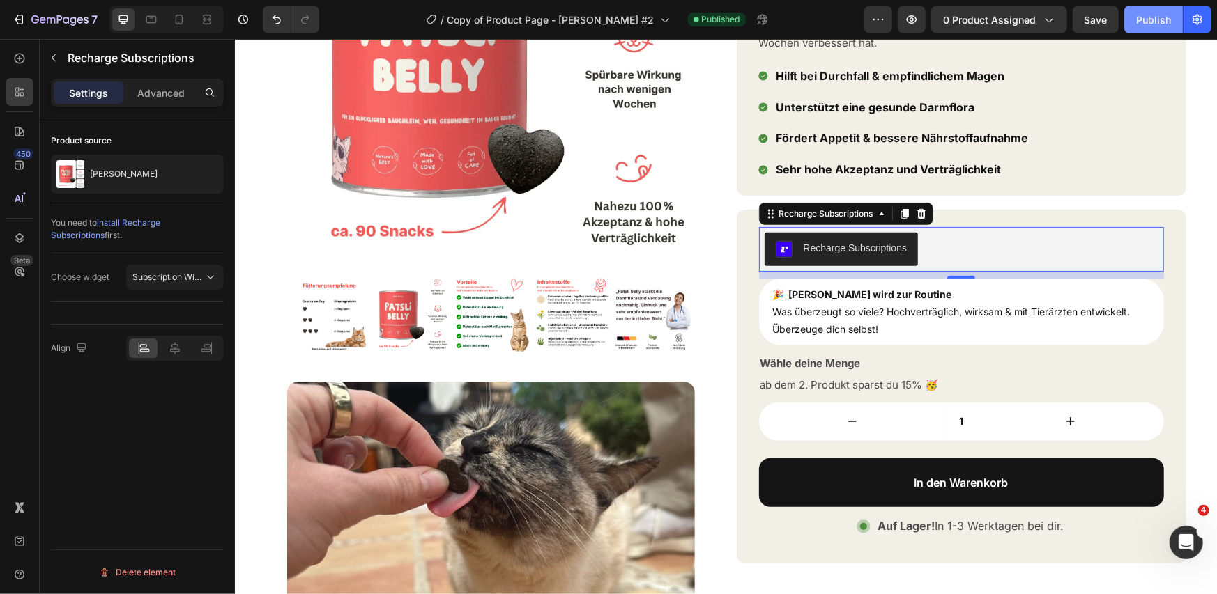
click at [1139, 18] on div "Publish" at bounding box center [1153, 20] width 35 height 15
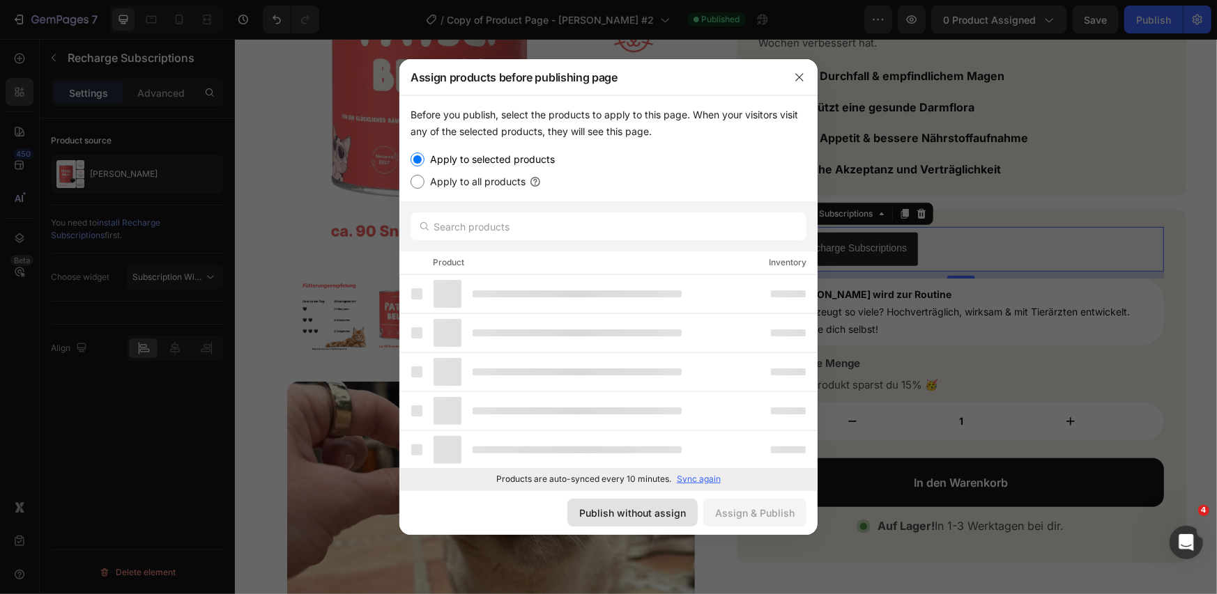
click at [635, 510] on div "Publish without assign" at bounding box center [632, 513] width 107 height 15
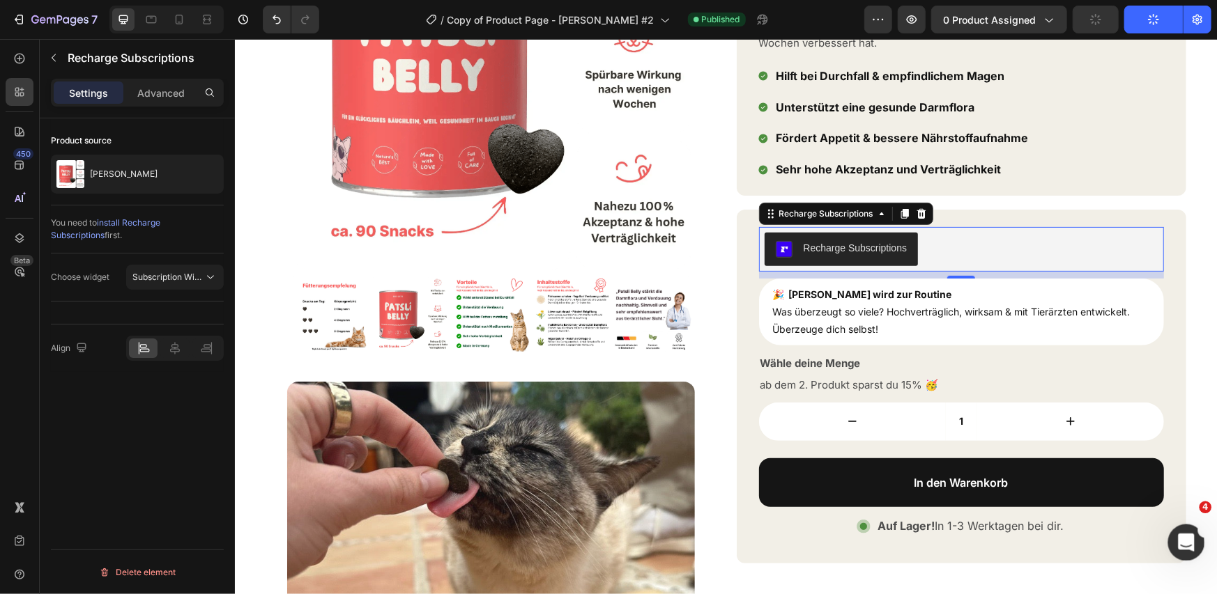
click at [1188, 539] on icon "Open Intercom Messenger" at bounding box center [1184, 541] width 23 height 23
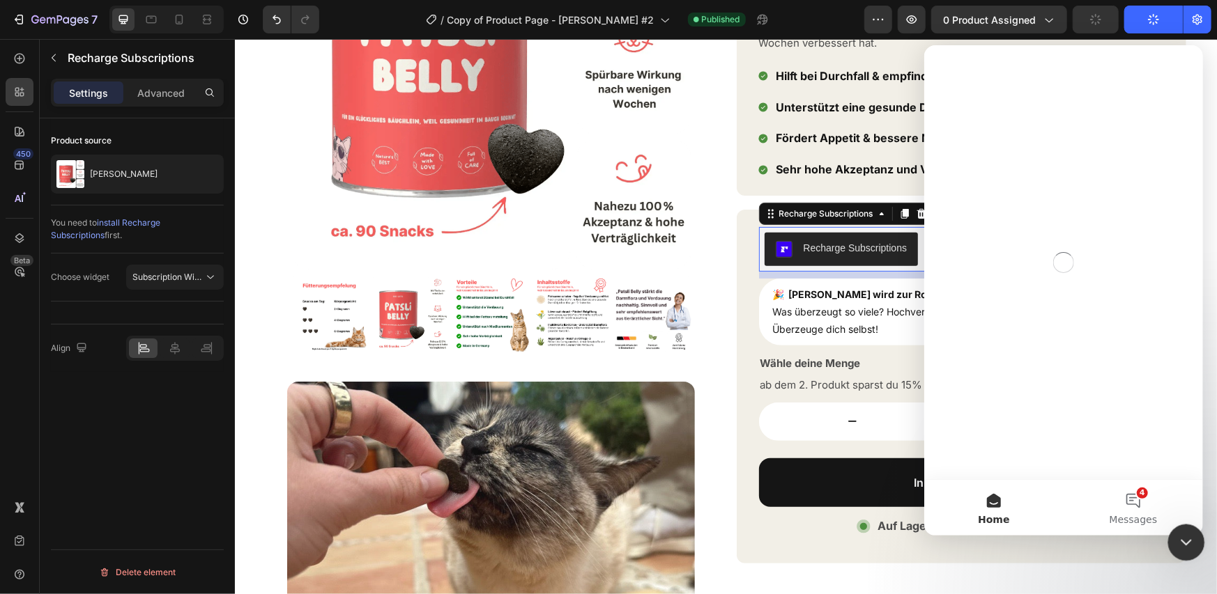
scroll to position [0, 0]
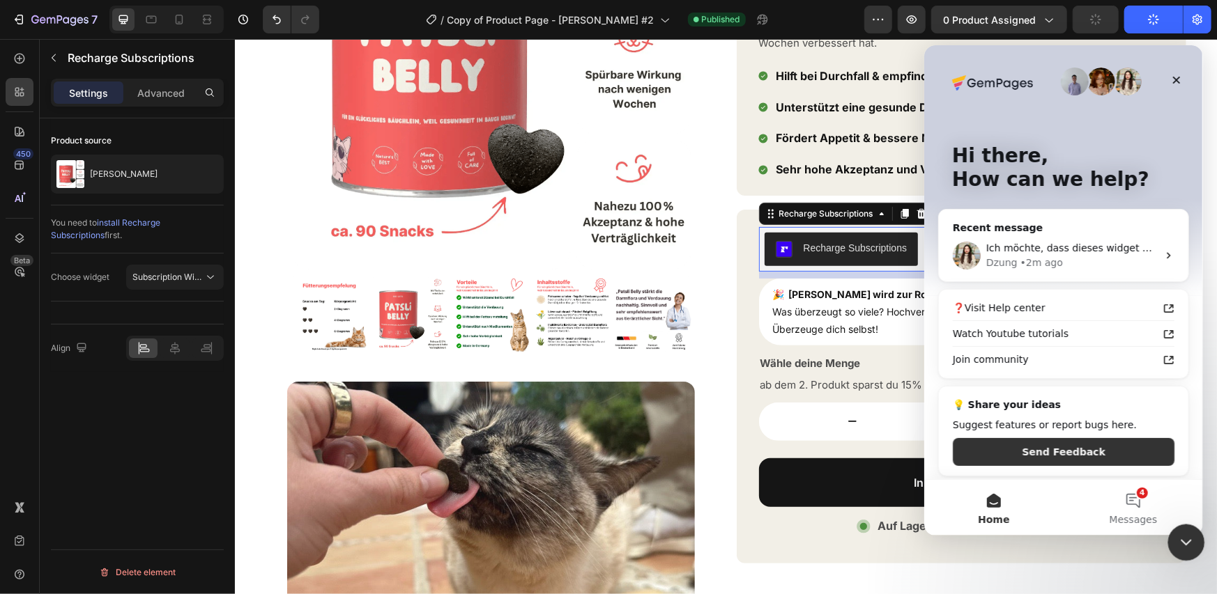
click at [1189, 539] on icon "Close Intercom Messenger" at bounding box center [1183, 540] width 17 height 17
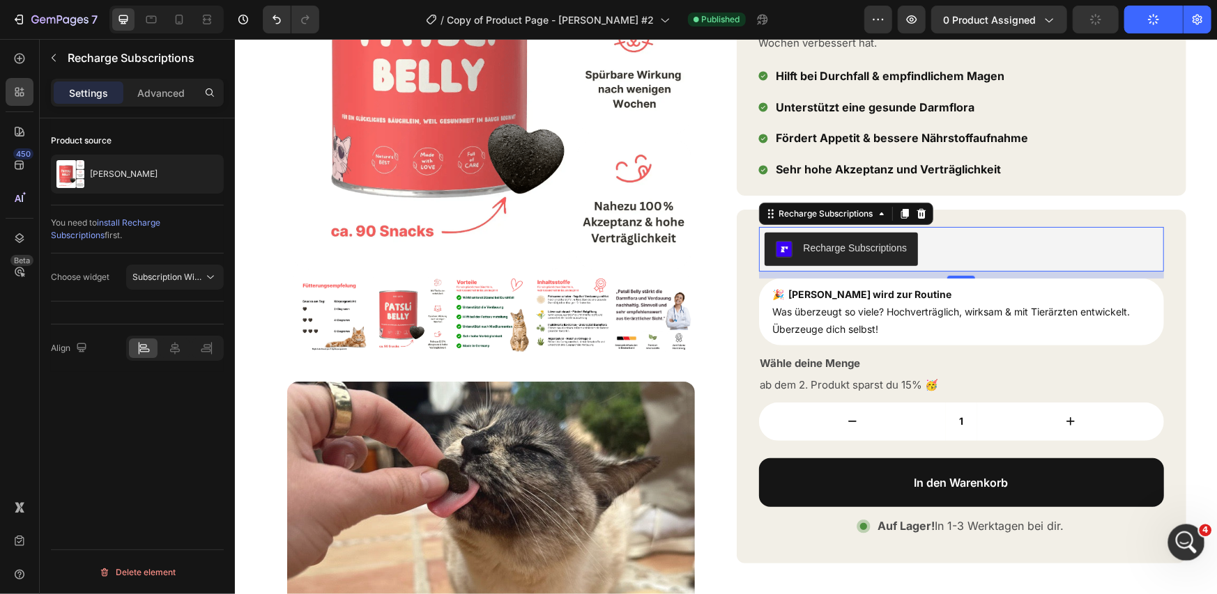
click at [1188, 539] on icon "Open Intercom Messenger" at bounding box center [1184, 541] width 23 height 23
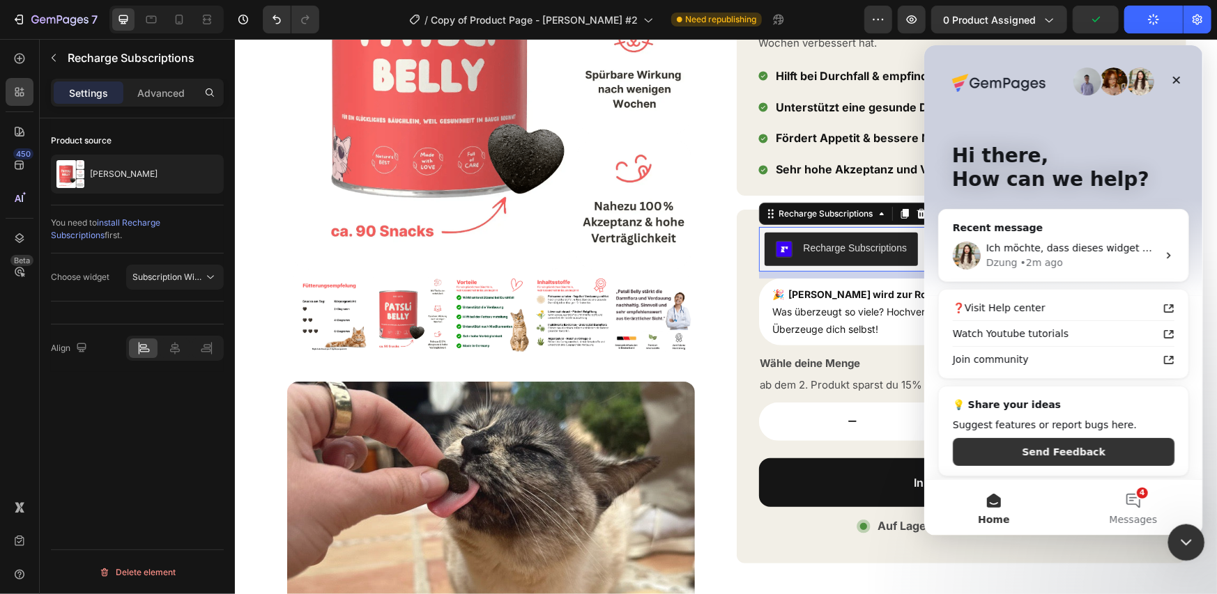
click at [1188, 539] on icon "Close Intercom Messenger" at bounding box center [1183, 540] width 17 height 17
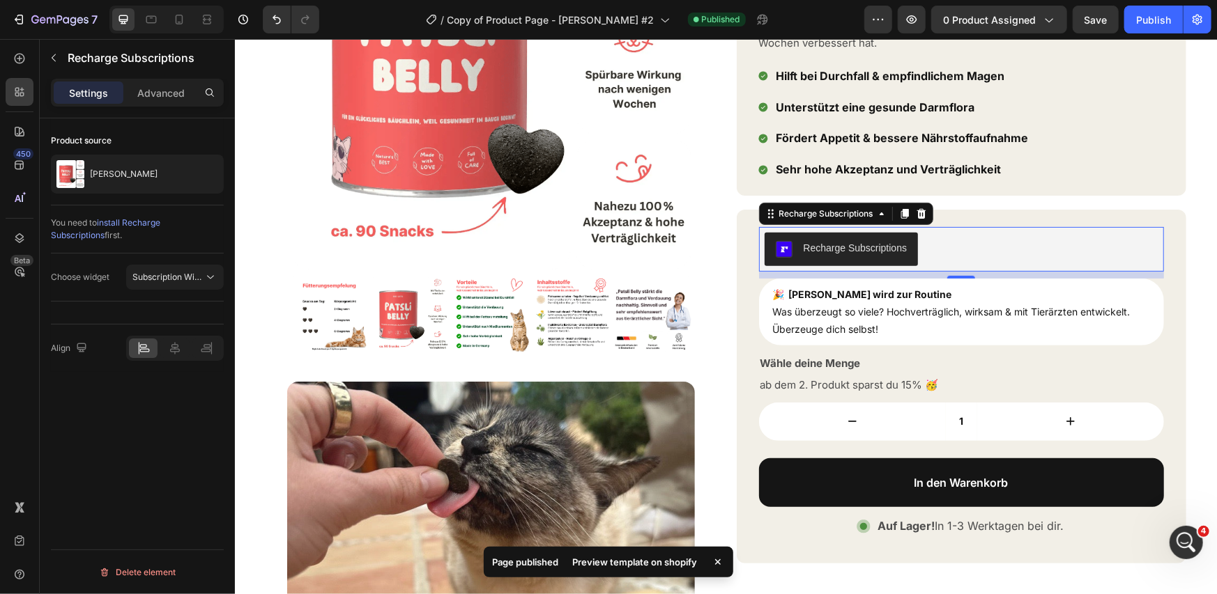
click at [617, 561] on div "Preview template on shopify" at bounding box center [634, 563] width 141 height 20
